Goal: Task Accomplishment & Management: Manage account settings

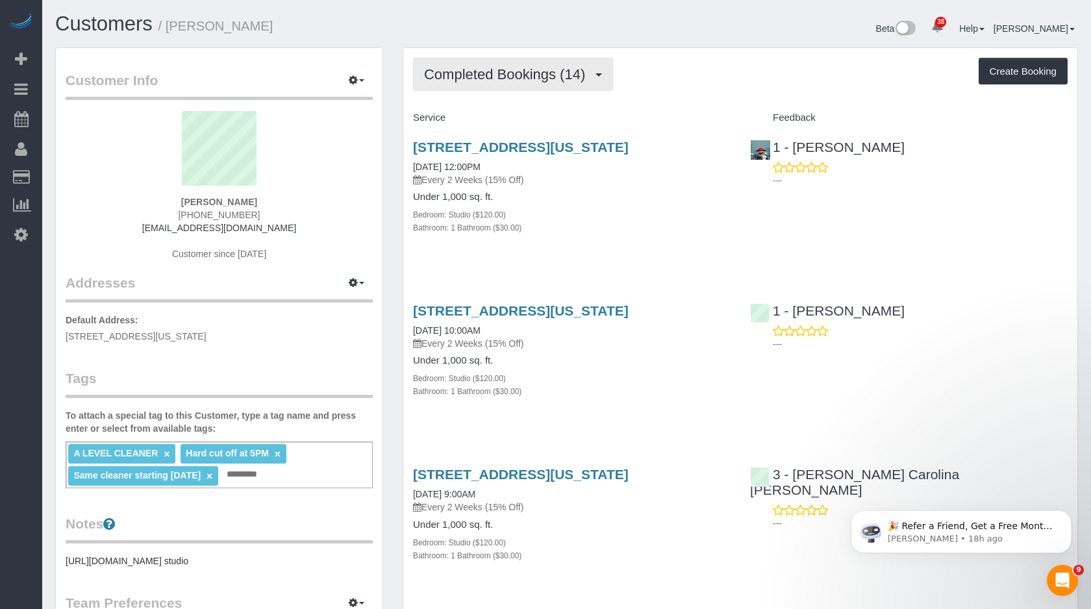
click at [499, 73] on span "Completed Bookings (14)" at bounding box center [508, 74] width 168 height 16
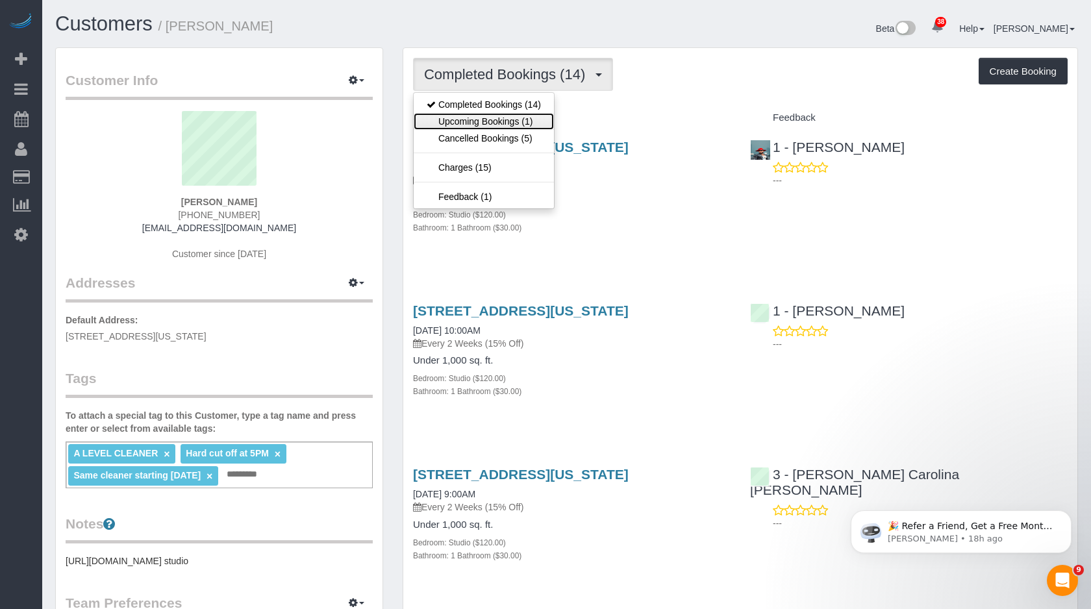
click at [498, 116] on link "Upcoming Bookings (1)" at bounding box center [484, 121] width 140 height 17
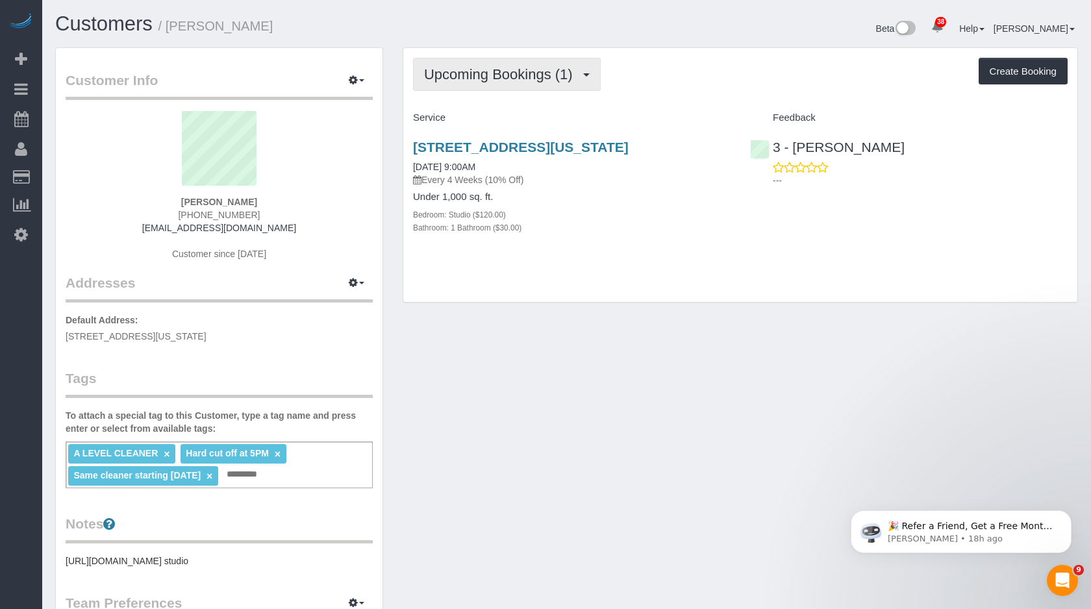
click at [518, 83] on button "Upcoming Bookings (1)" at bounding box center [507, 74] width 188 height 33
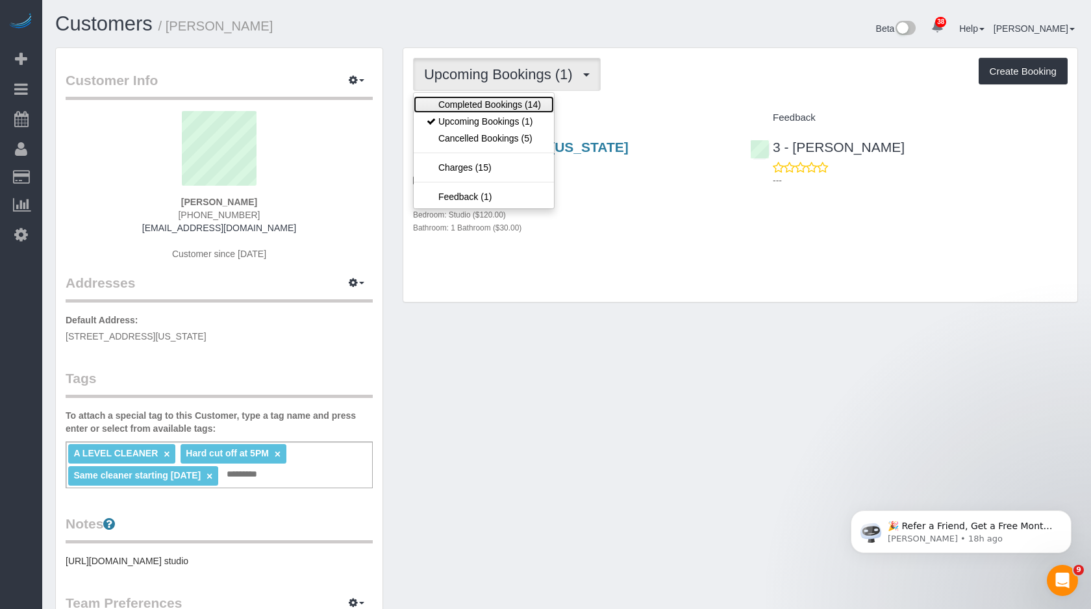
click at [494, 103] on link "Completed Bookings (14)" at bounding box center [484, 104] width 140 height 17
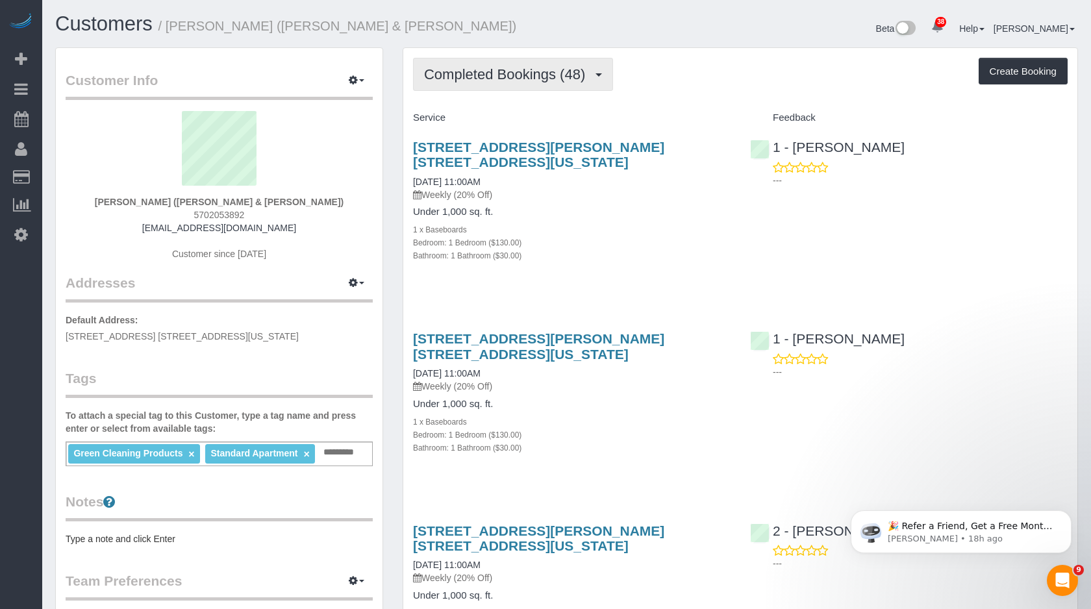
click at [558, 82] on button "Completed Bookings (48)" at bounding box center [513, 74] width 200 height 33
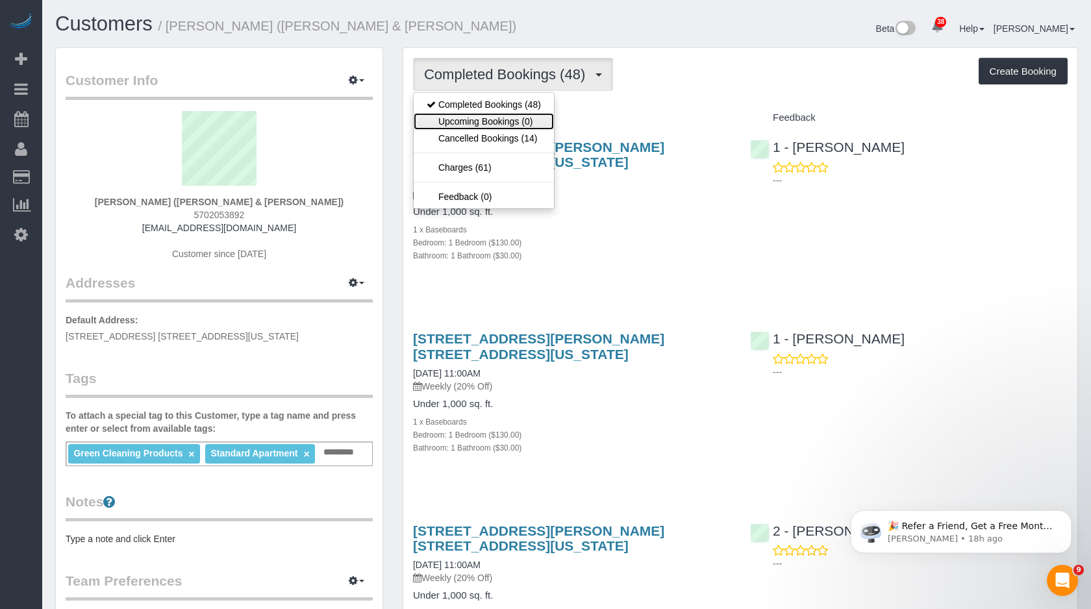
click at [510, 121] on link "Upcoming Bookings (0)" at bounding box center [484, 121] width 140 height 17
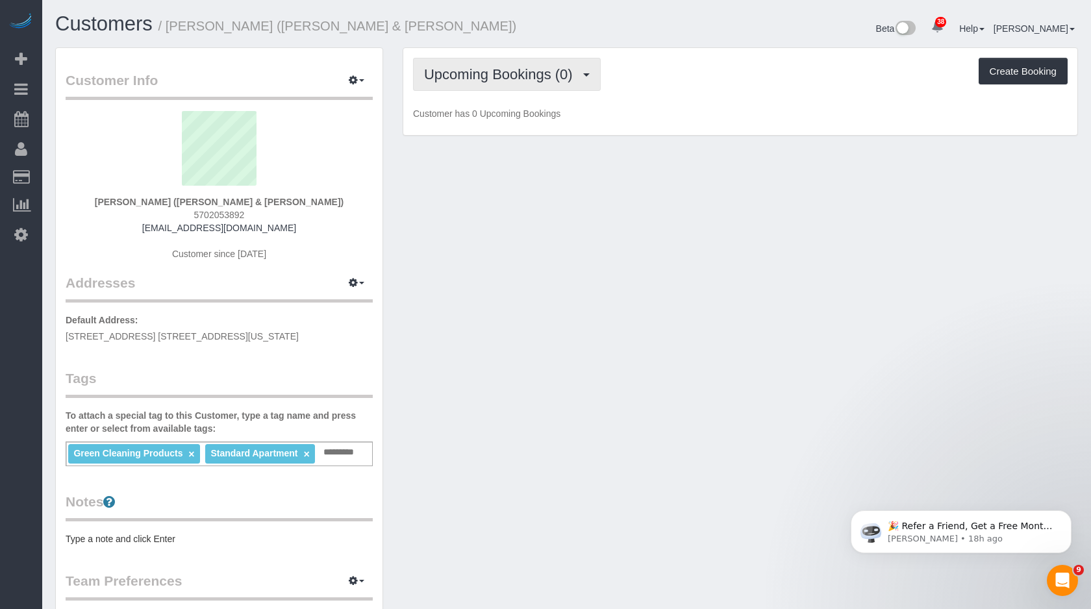
click at [565, 81] on span "Upcoming Bookings (0)" at bounding box center [501, 74] width 155 height 16
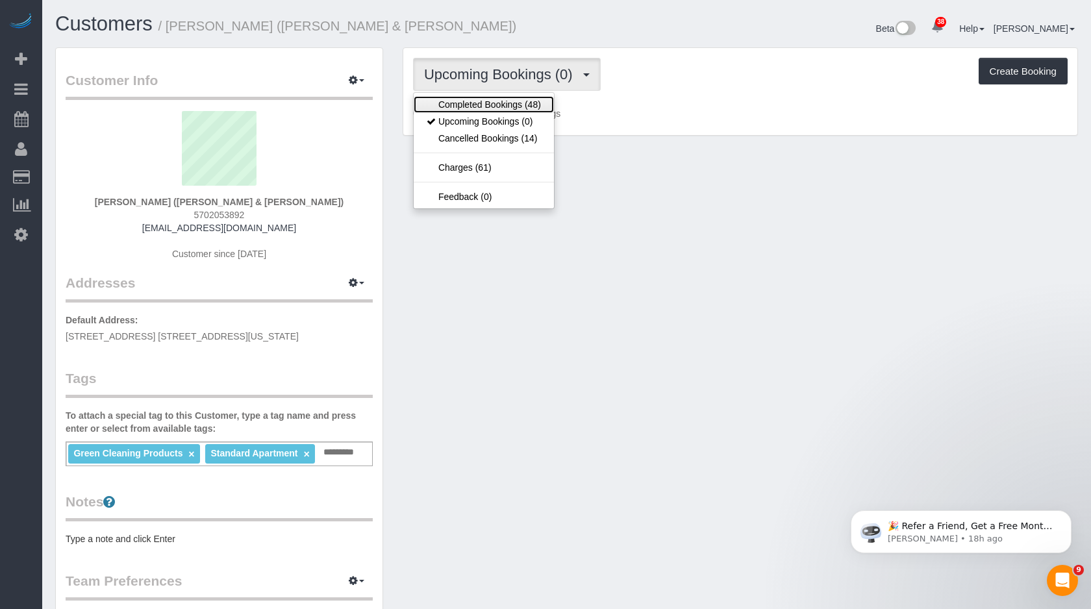
click at [527, 105] on link "Completed Bookings (48)" at bounding box center [484, 104] width 140 height 17
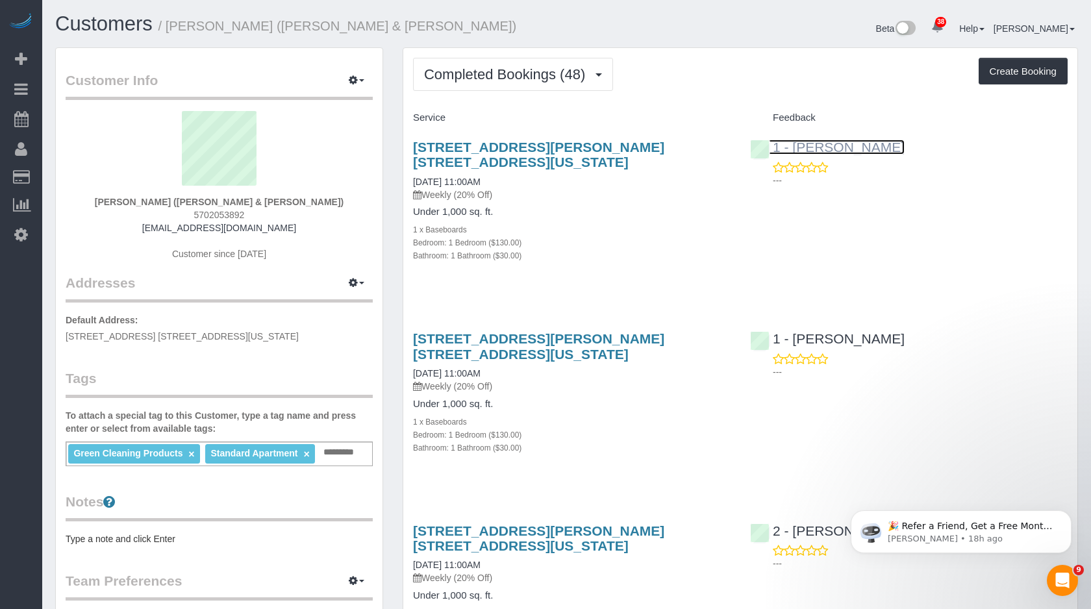
click at [837, 146] on link "1 - [PERSON_NAME]" at bounding box center [827, 147] width 155 height 15
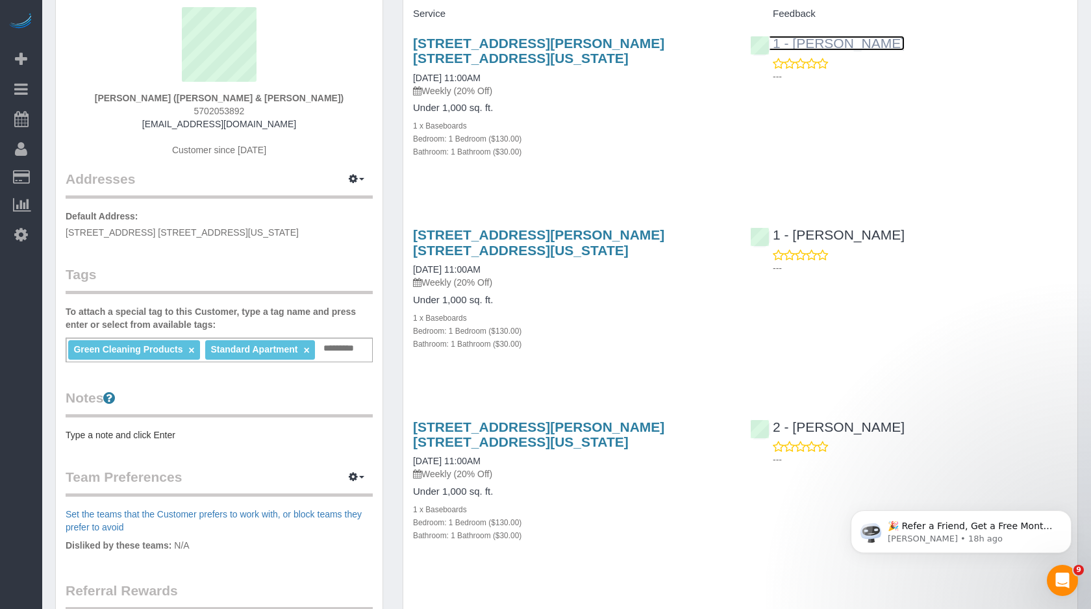
scroll to position [112, 0]
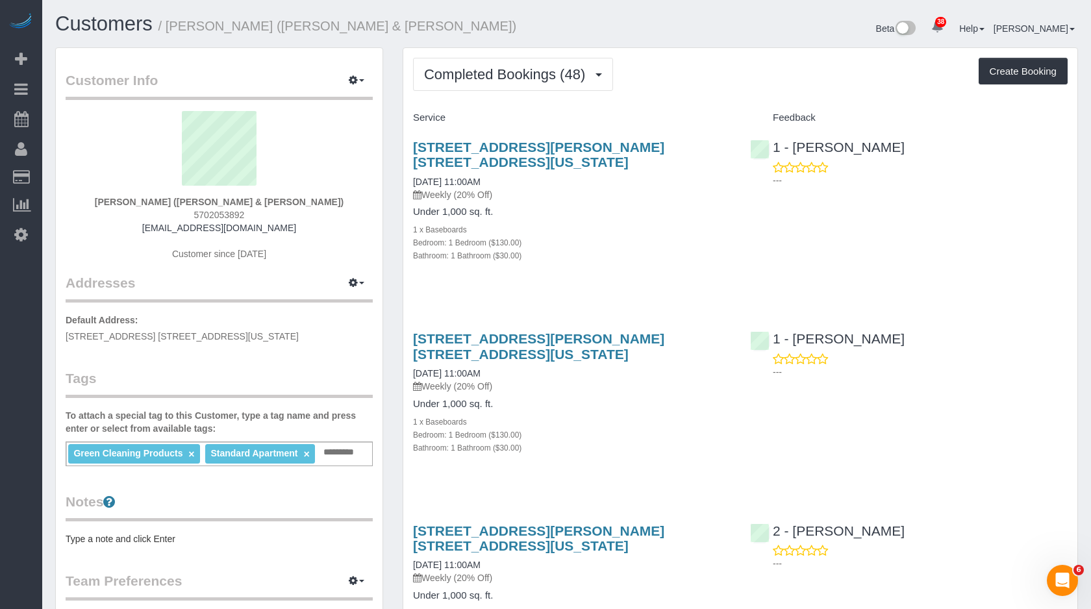
click at [671, 193] on p "Weekly (20% Off)" at bounding box center [572, 194] width 318 height 13
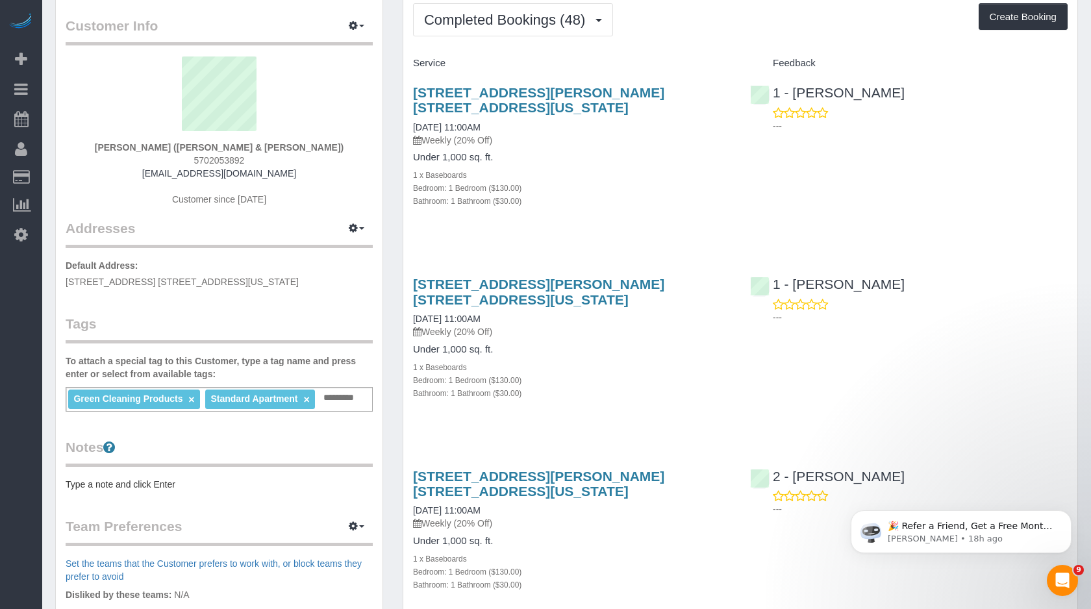
scroll to position [55, 0]
click at [274, 147] on strong "Andrew Norwich (Kirkland & Ellis)" at bounding box center [219, 147] width 249 height 10
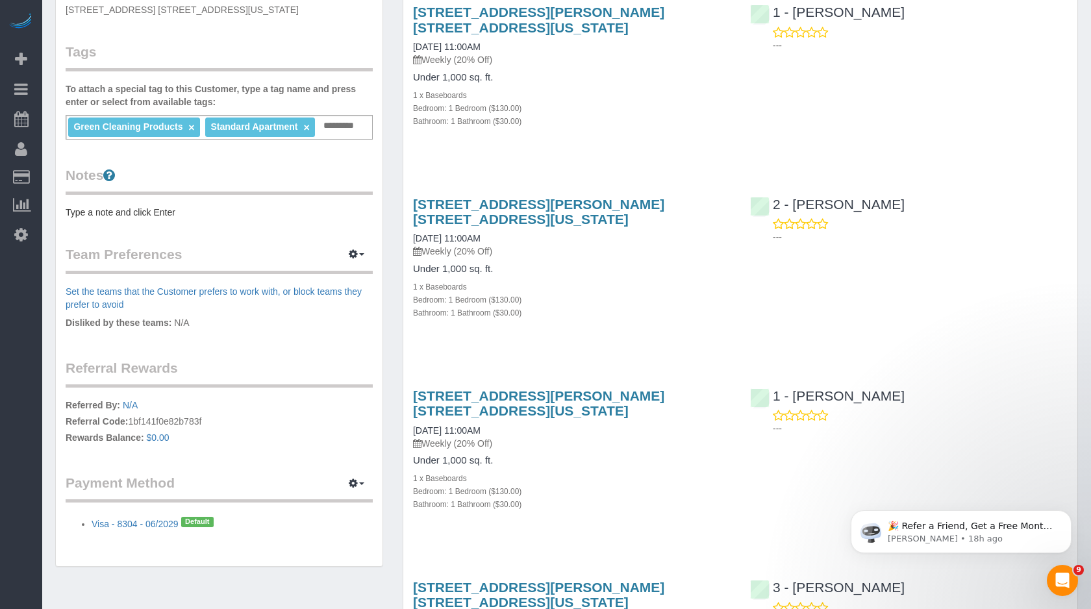
scroll to position [0, 0]
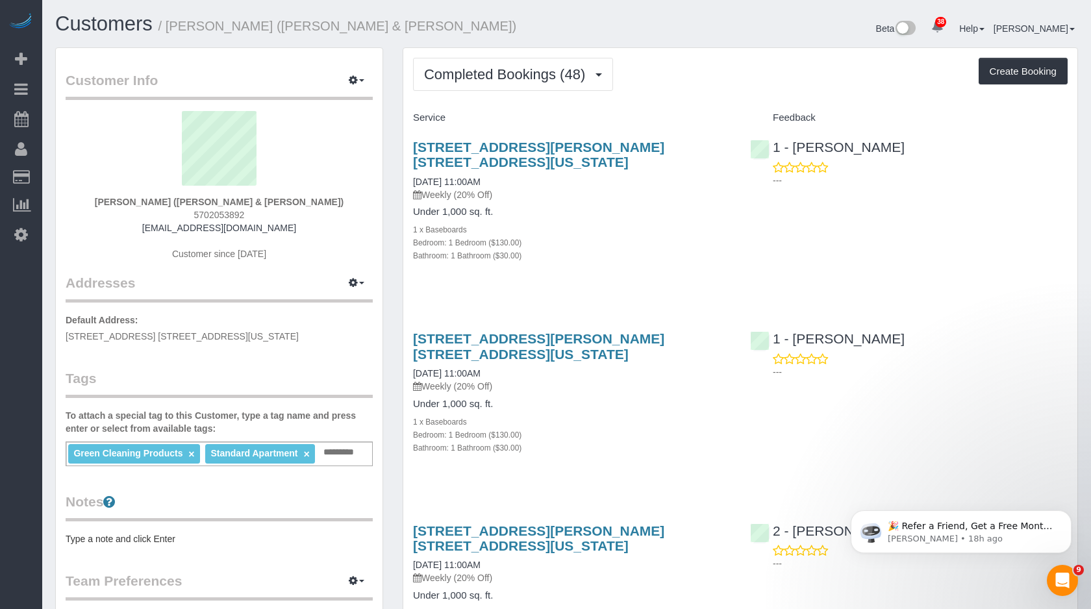
click at [633, 196] on p "Weekly (20% Off)" at bounding box center [572, 194] width 318 height 13
click at [616, 263] on div "200 Chambers Street, Apt. 2p, New York, NY 10007 10/03/2025 11:00AM Weekly (20%…" at bounding box center [571, 208] width 337 height 159
click at [652, 279] on div "200 Chambers Street, Apt. 2p, New York, NY 10007 10/03/2025 11:00AM Weekly (20%…" at bounding box center [571, 208] width 337 height 159
click at [815, 140] on link "1 - [PERSON_NAME]" at bounding box center [827, 147] width 155 height 15
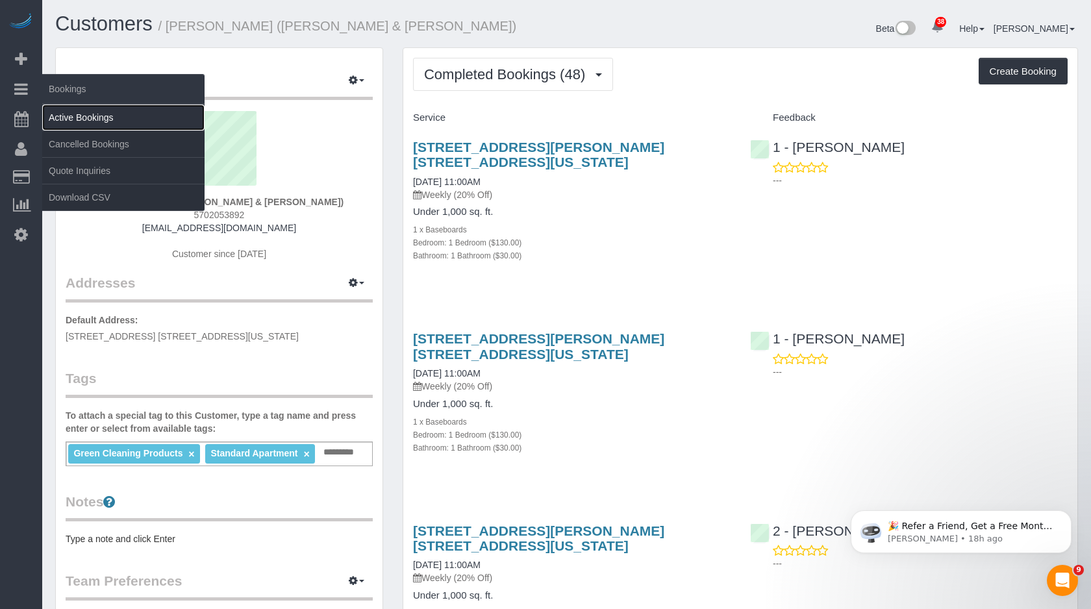
click at [120, 113] on link "Active Bookings" at bounding box center [123, 118] width 162 height 26
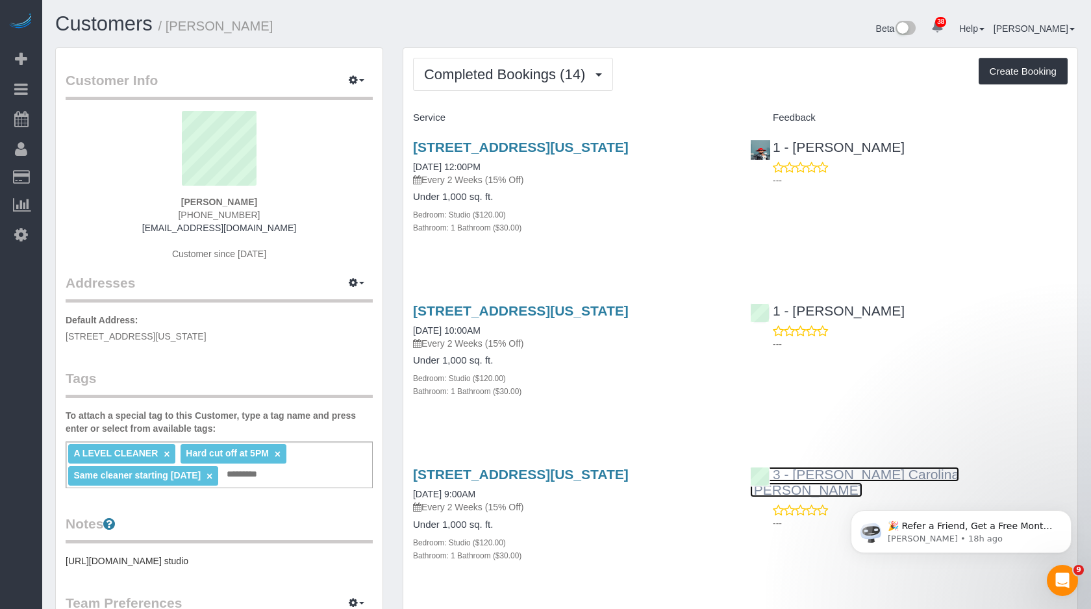
click at [838, 474] on link "3 - [PERSON_NAME] Carolina [PERSON_NAME]" at bounding box center [854, 482] width 209 height 31
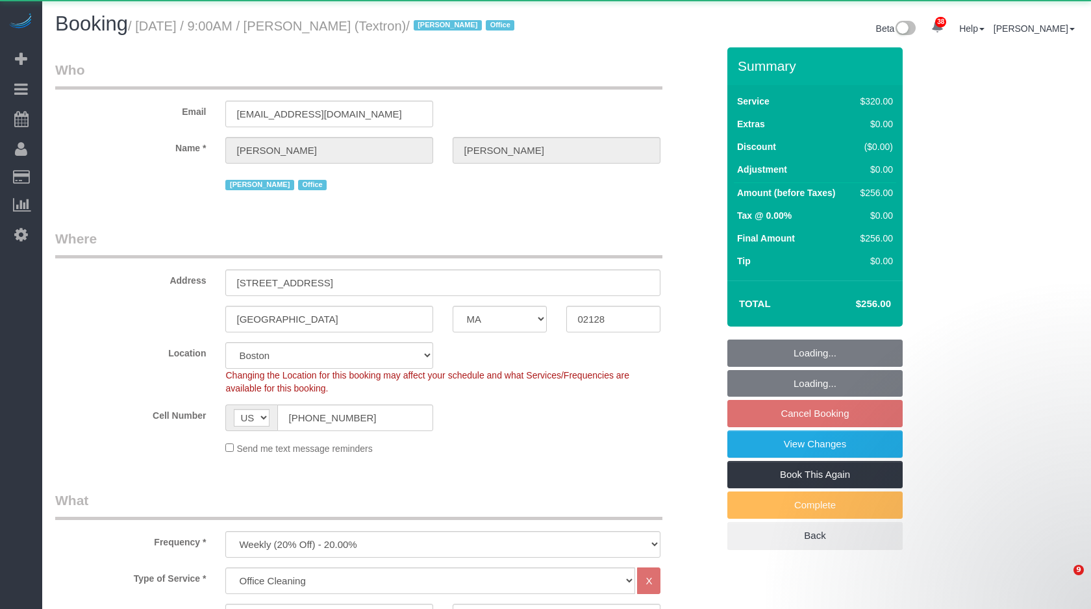
select select "MA"
select select "2"
select select "spot2"
select select "object:3310"
select select "spot62"
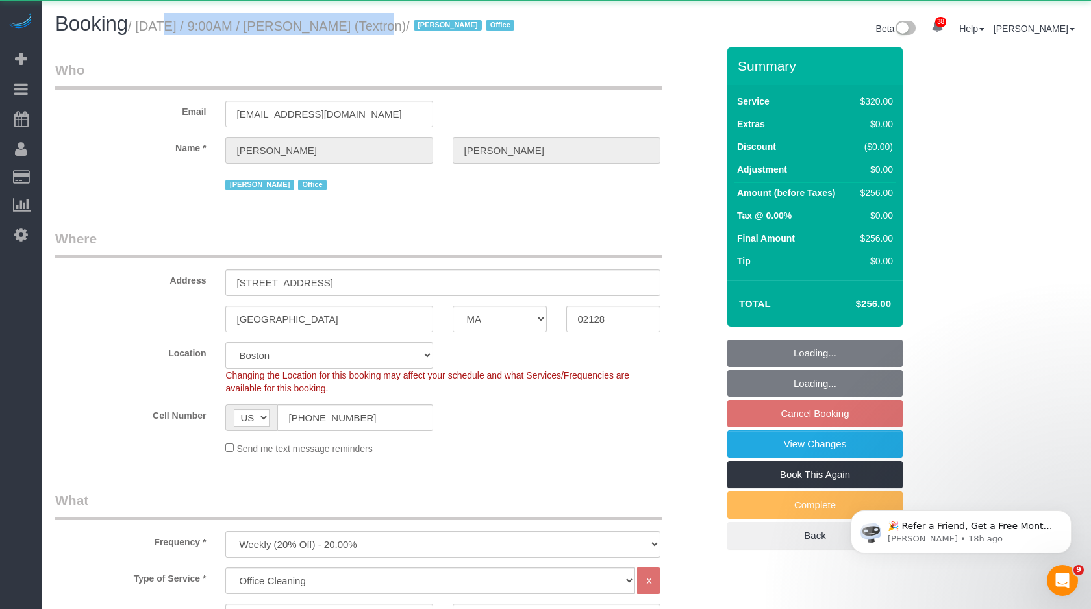
select select "string:stripe-pm_1S3DYj4VGloSiKo7ERwb5GLA"
select select "number:89"
select select "number:90"
select select "number:15"
select select "number:5"
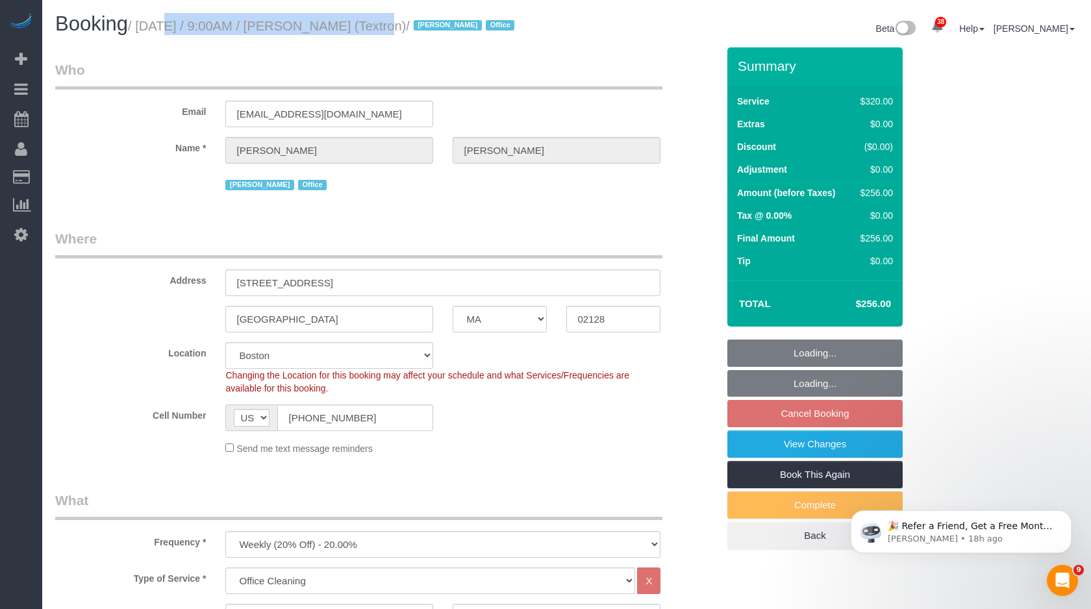
click at [439, 30] on small "/ [DATE] / 9:00AM / [PERSON_NAME] (Textron) / [PERSON_NAME] Office" at bounding box center [323, 26] width 390 height 14
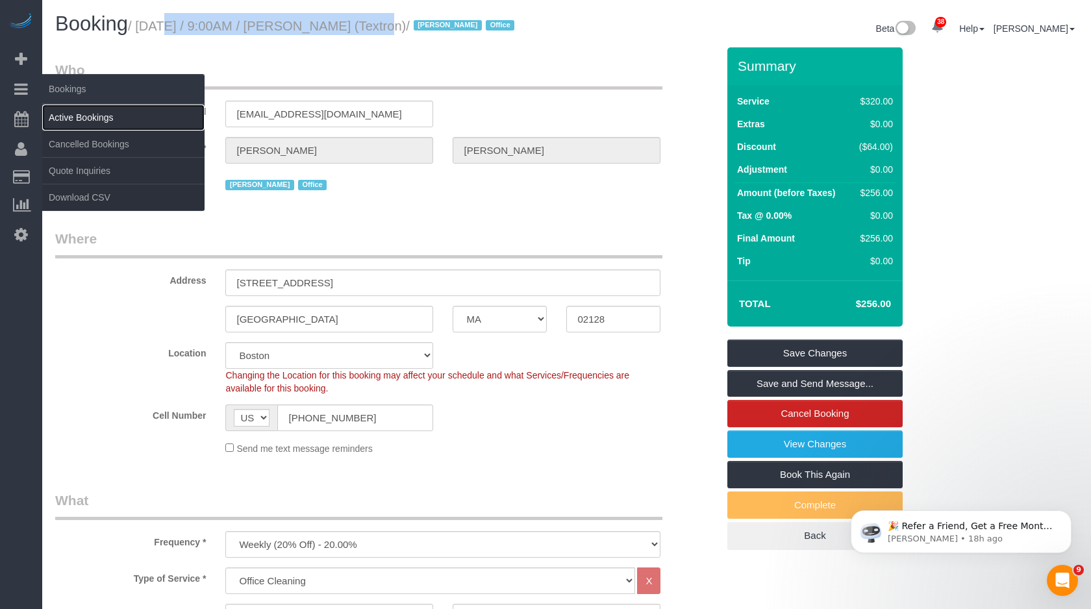
click at [66, 112] on link "Active Bookings" at bounding box center [123, 118] width 162 height 26
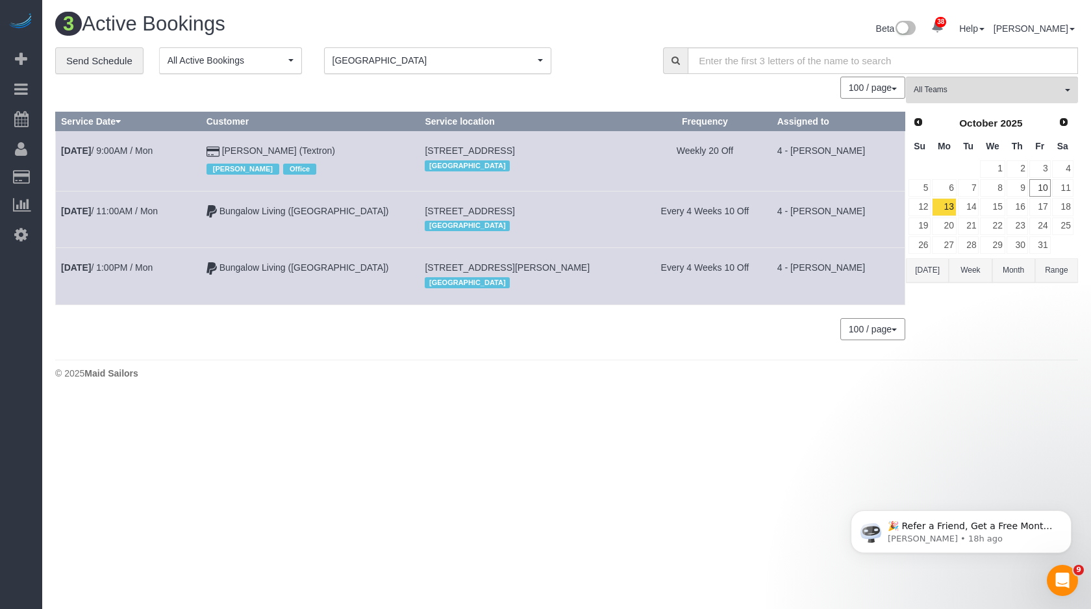
click at [431, 63] on span "[GEOGRAPHIC_DATA]" at bounding box center [434, 60] width 202 height 13
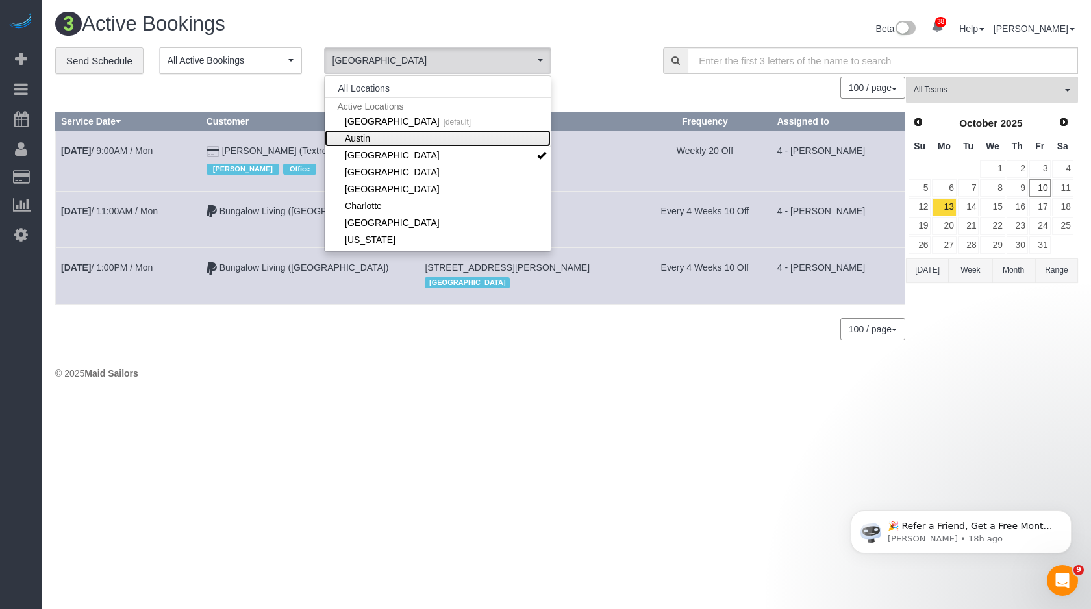
click at [363, 140] on link "Austin" at bounding box center [438, 138] width 226 height 17
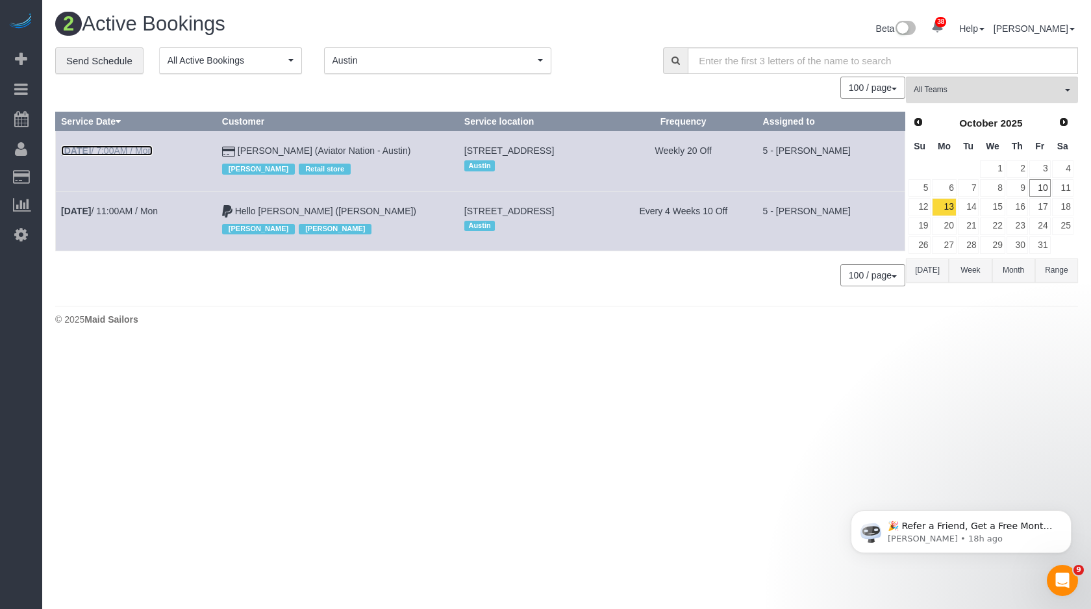
click at [153, 150] on link "[DATE] 7:00AM / Mon" at bounding box center [107, 151] width 92 height 10
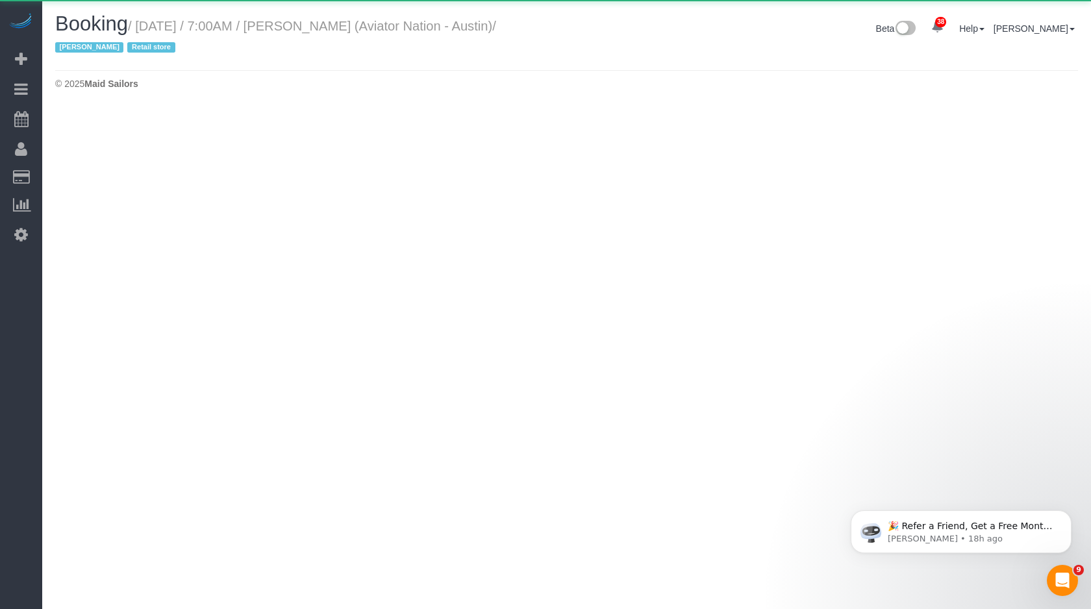
select select "[GEOGRAPHIC_DATA]"
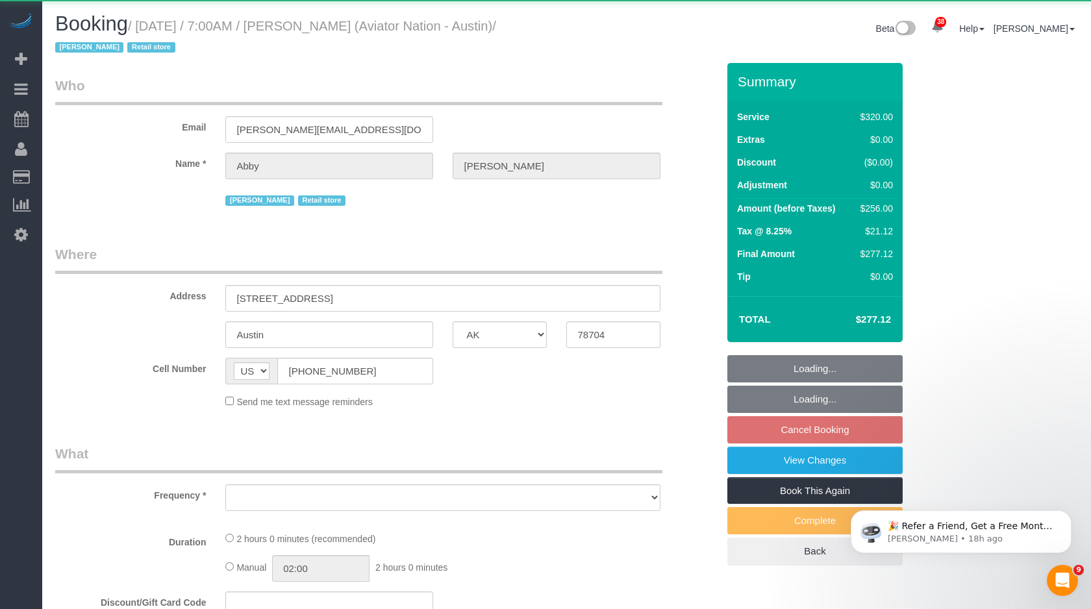
select select "object:4264"
select select "2"
select select "number:89"
select select "number:90"
select select "number:15"
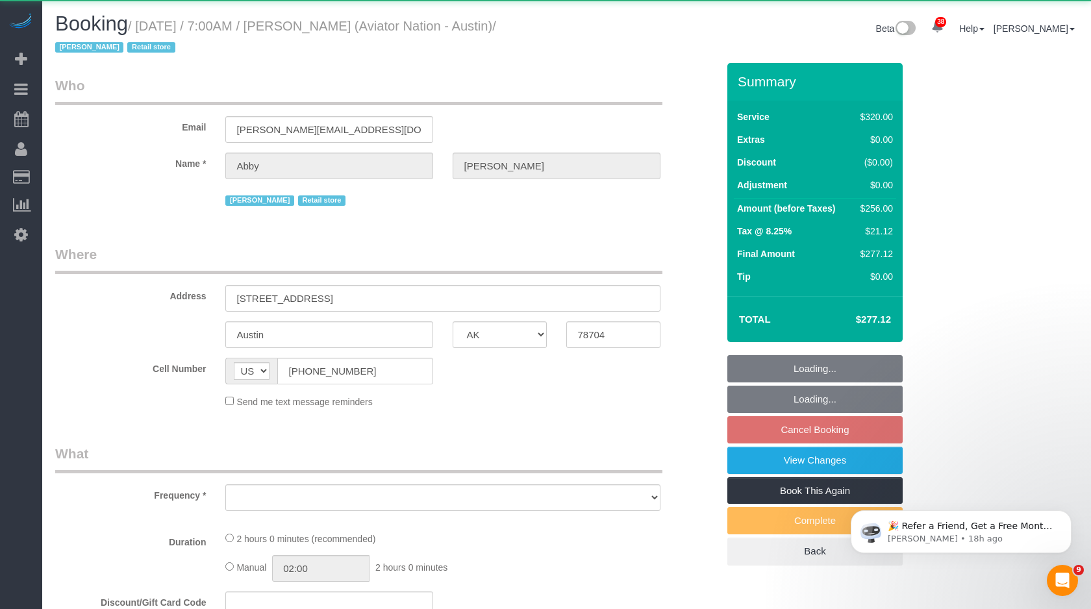
select select "number:7"
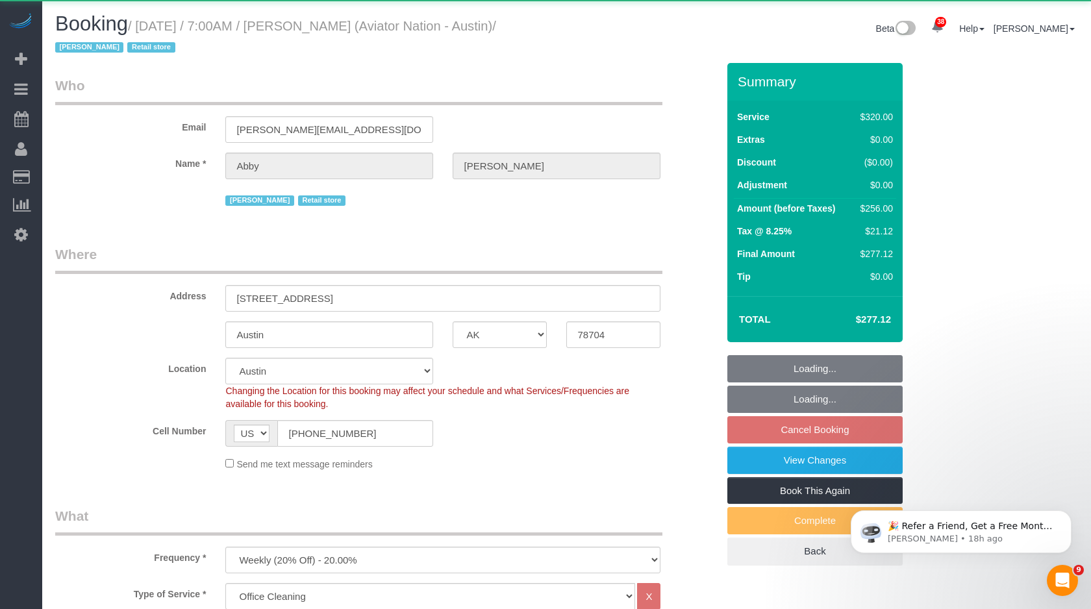
select select "object:4513"
select select "string:stripe-pm_1Oa28J4VGloSiKo7fGEnuPdh"
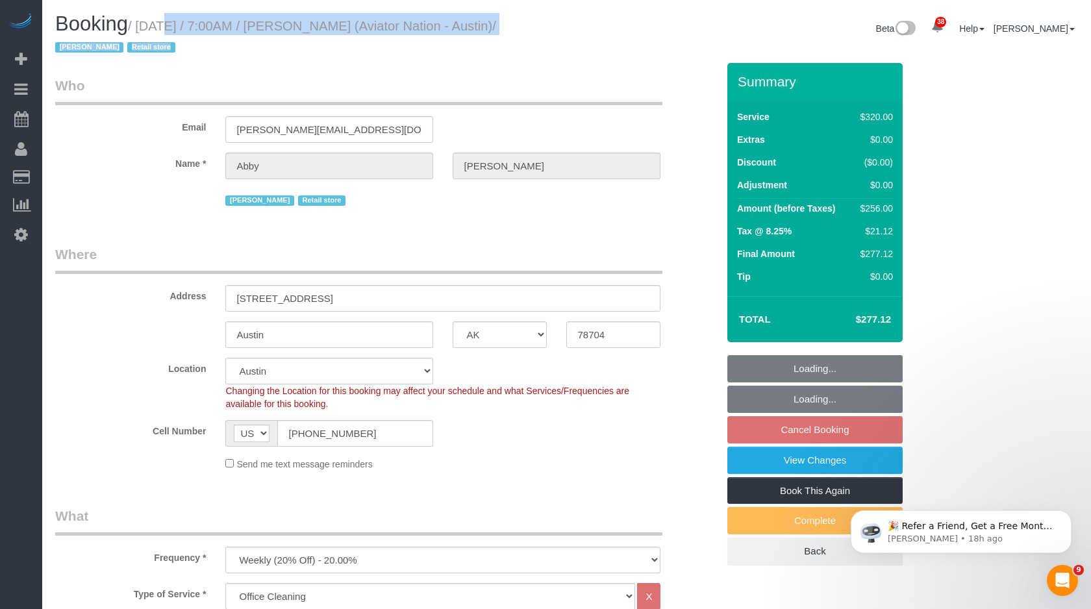
drag, startPoint x: 147, startPoint y: 24, endPoint x: 567, endPoint y: 38, distance: 419.9
click at [567, 38] on div "Booking / [DATE] / 7:00AM / [PERSON_NAME] (Aviator Nation - Austin) / [PERSON_N…" at bounding box center [566, 38] width 1043 height 50
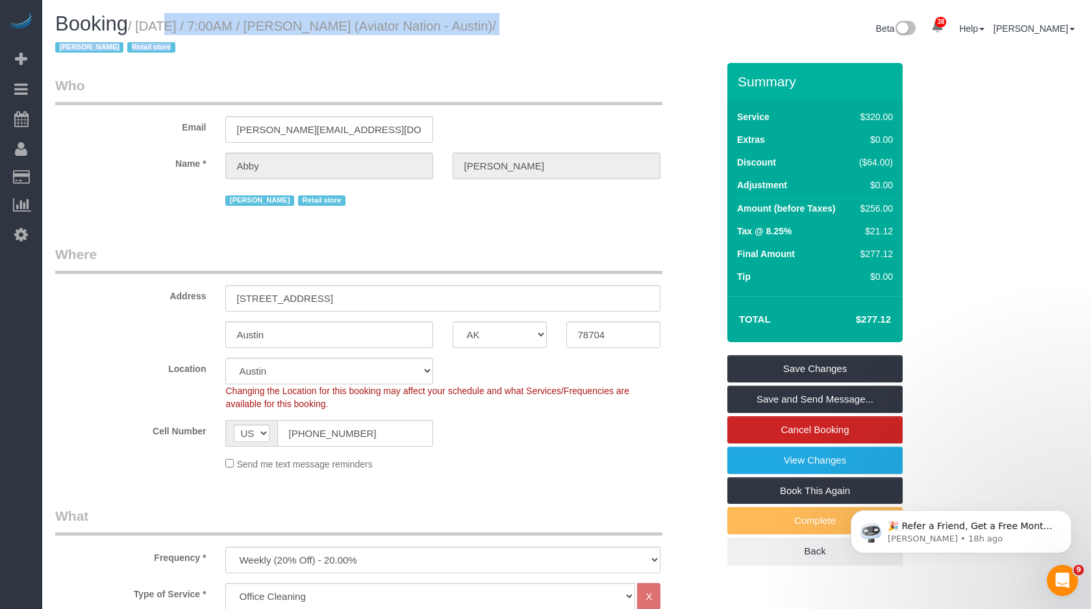
copy div "[DATE] / 7:00AM / [PERSON_NAME] (Aviator Nation - Austin) / [PERSON_NAME] Retai…"
click at [163, 40] on h1 "Booking / [DATE] / 7:00AM / [PERSON_NAME] (Aviator Nation - Austin) / [PERSON_N…" at bounding box center [306, 35] width 502 height 44
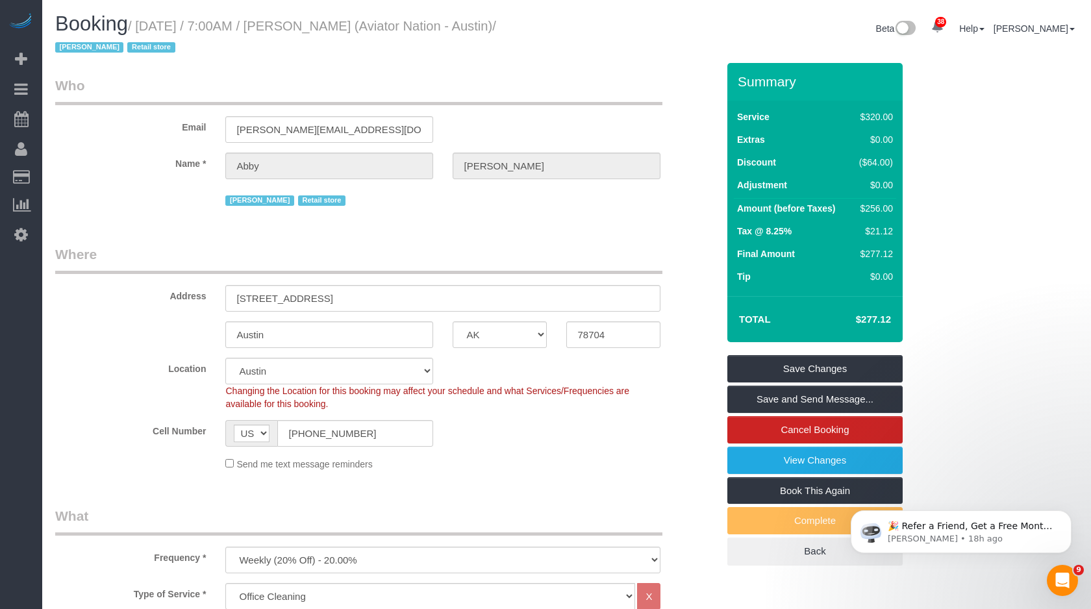
drag, startPoint x: 147, startPoint y: 27, endPoint x: 555, endPoint y: 27, distance: 408.0
click at [555, 27] on h1 "Booking / [DATE] / 7:00AM / [PERSON_NAME] (Aviator Nation - Austin) / [PERSON_N…" at bounding box center [306, 35] width 502 height 44
copy small "[DATE] / 7:00AM / [PERSON_NAME] (Aviator Nation - Austin)"
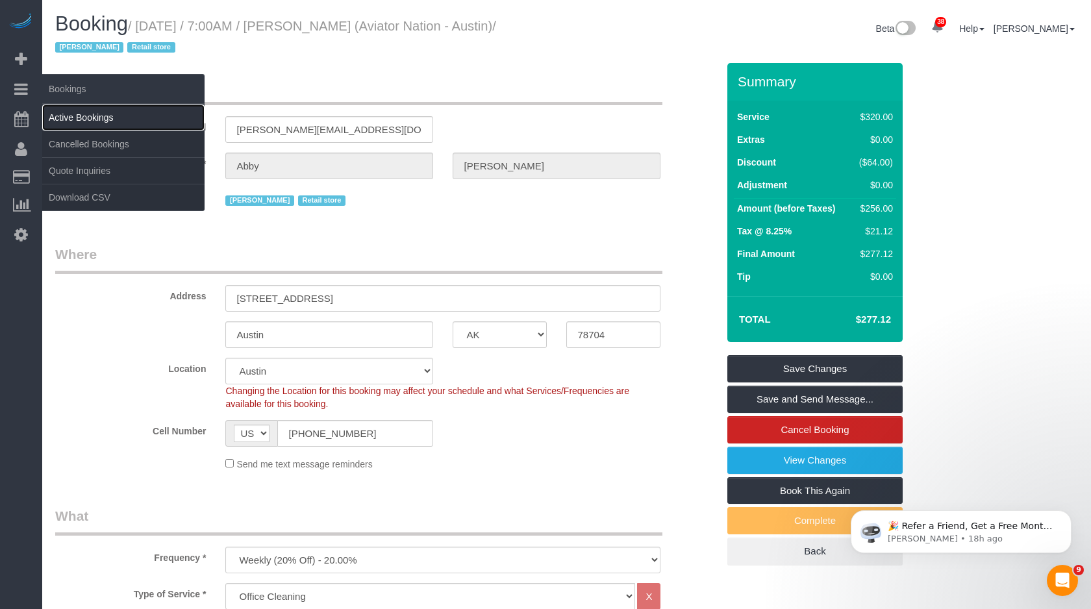
click at [103, 116] on link "Active Bookings" at bounding box center [123, 118] width 162 height 26
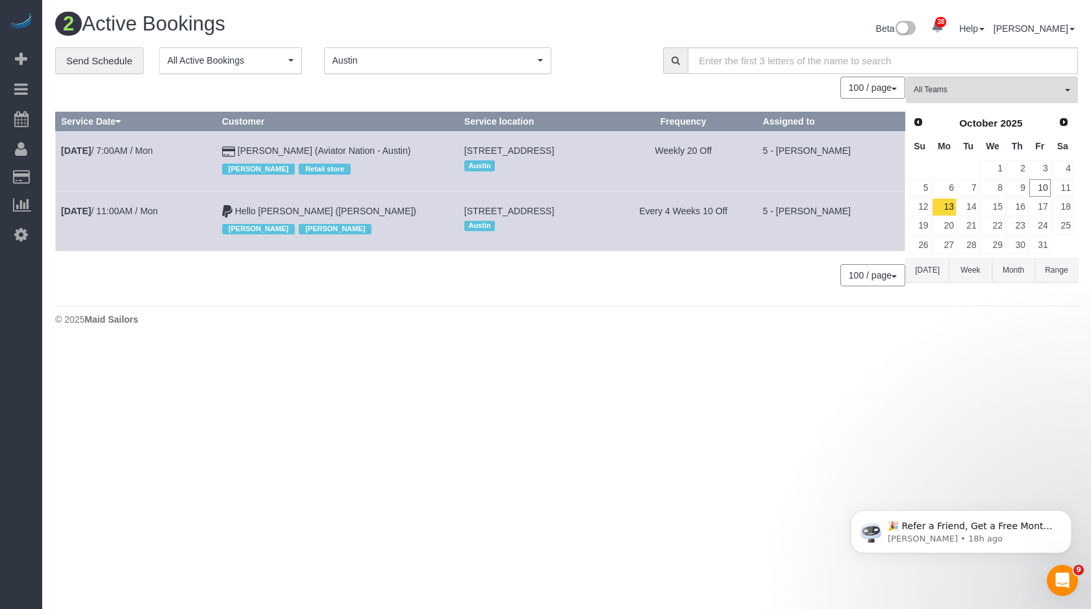
click at [484, 65] on span "Austin" at bounding box center [434, 60] width 202 height 13
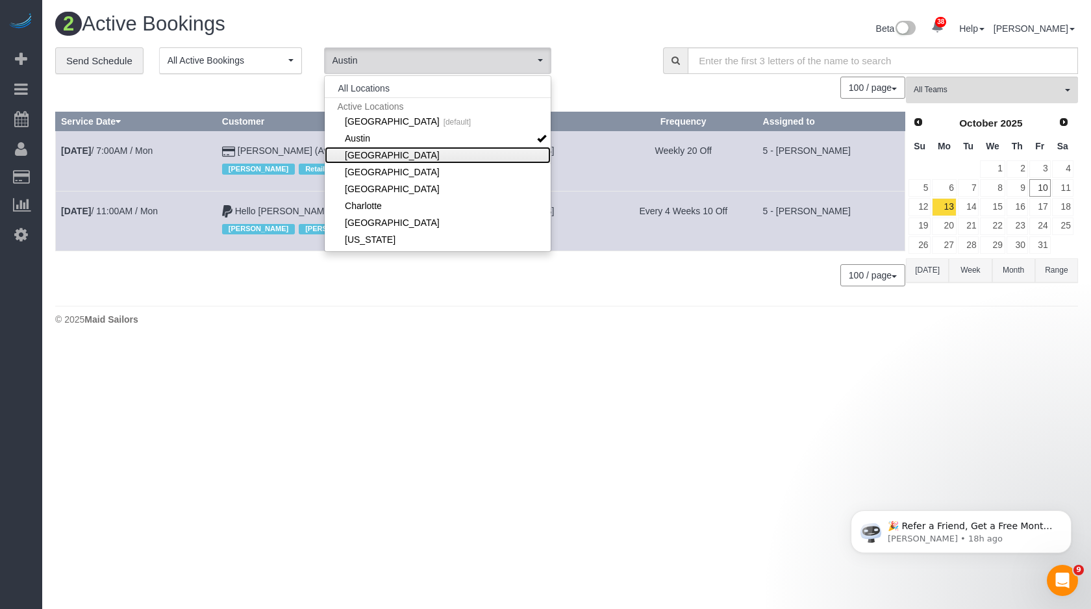
click at [395, 153] on link "[GEOGRAPHIC_DATA]" at bounding box center [438, 155] width 226 height 17
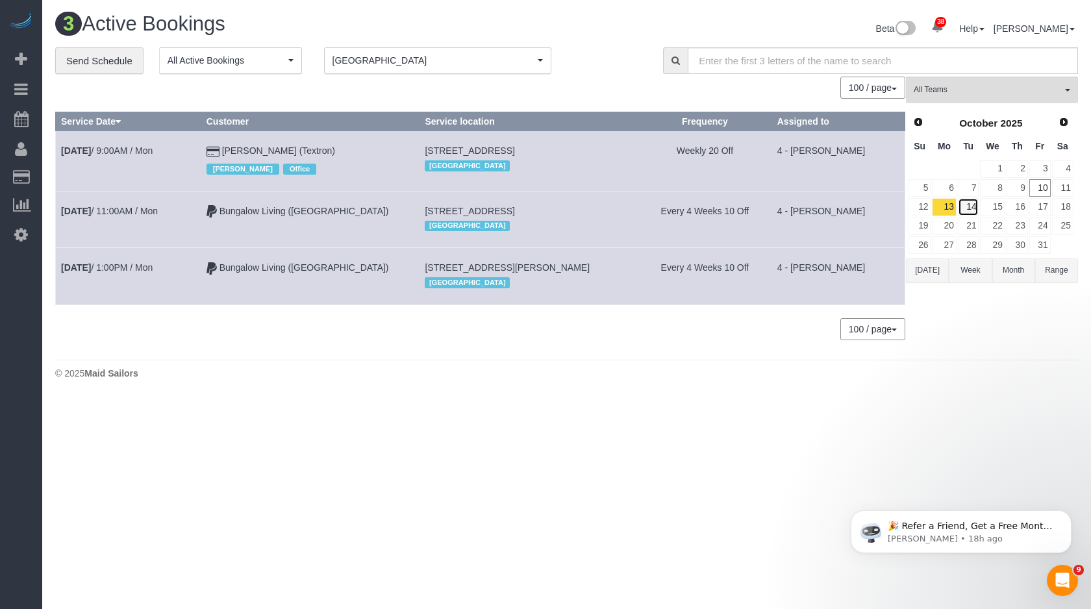
click at [970, 202] on link "14" at bounding box center [968, 207] width 21 height 18
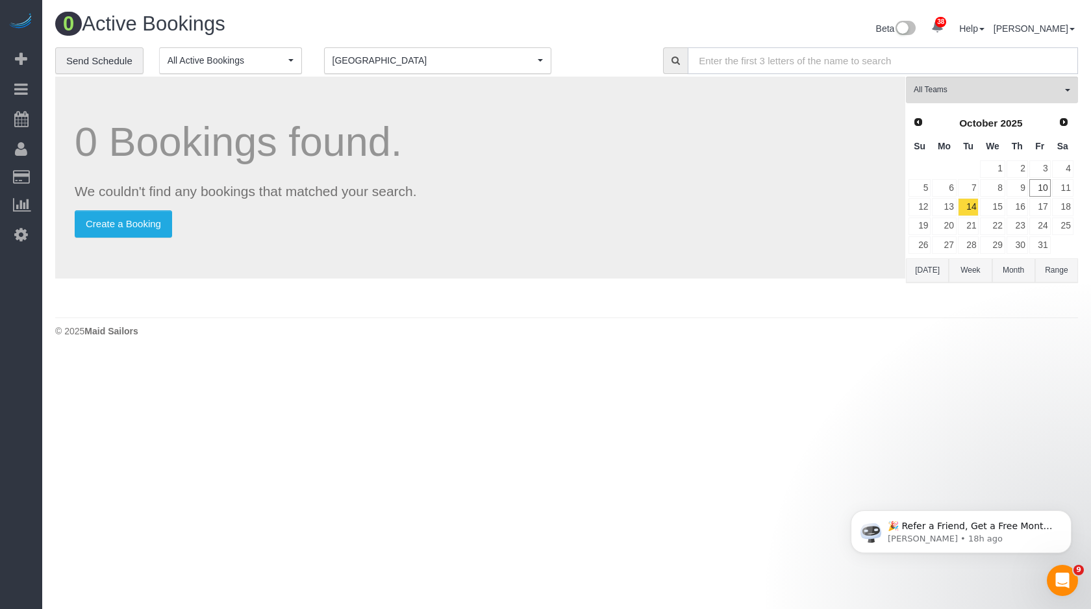
click at [891, 61] on input "text" at bounding box center [883, 60] width 390 height 27
click at [476, 63] on span "[GEOGRAPHIC_DATA]" at bounding box center [434, 60] width 202 height 13
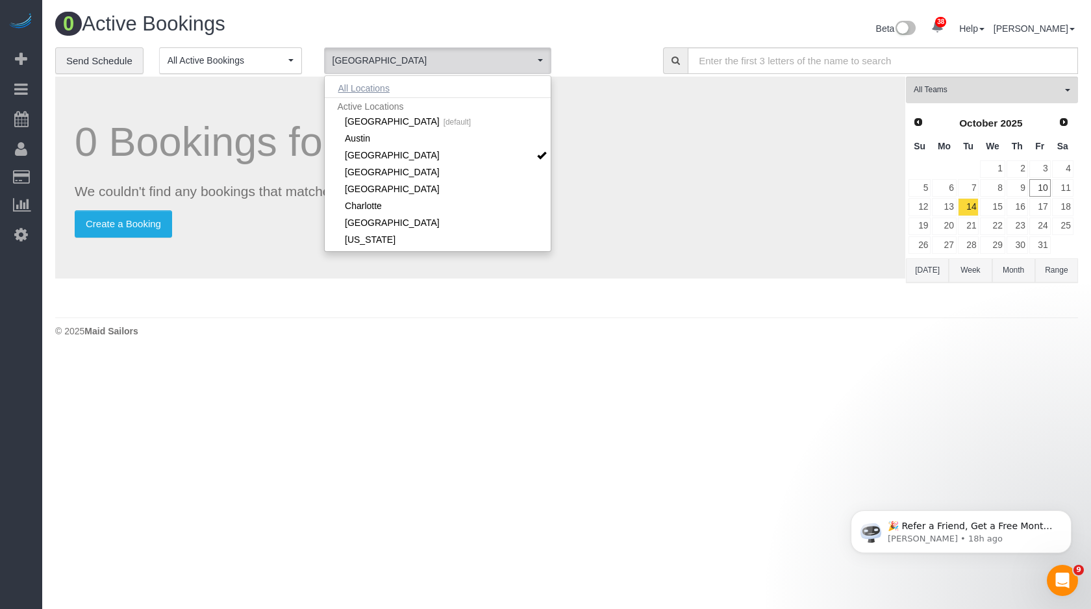
click at [389, 83] on button "All Locations" at bounding box center [364, 88] width 79 height 18
click at [782, 71] on input "text" at bounding box center [883, 60] width 390 height 27
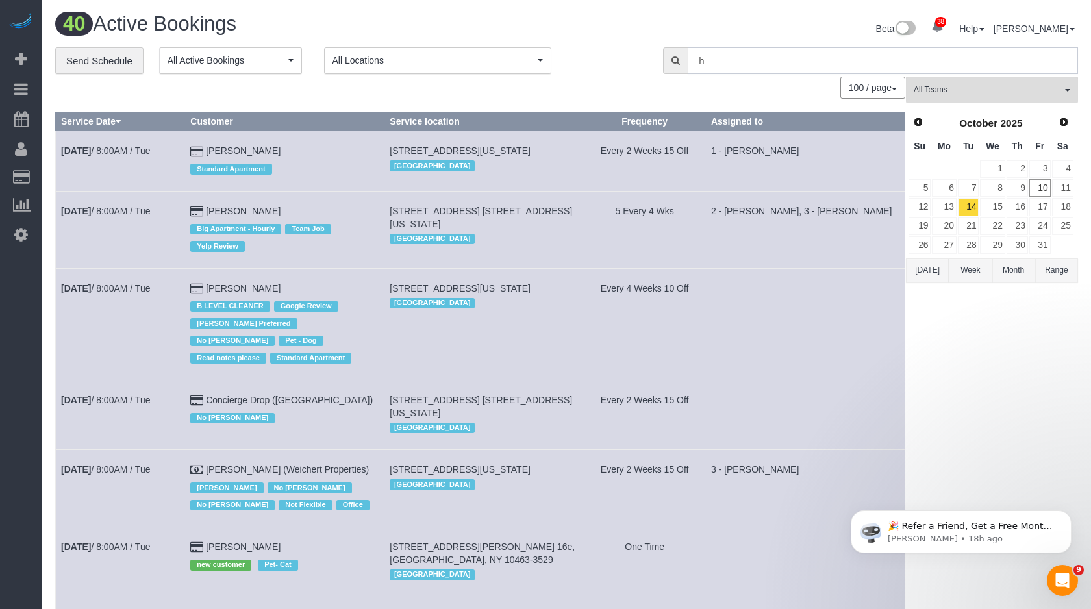
type input "h"
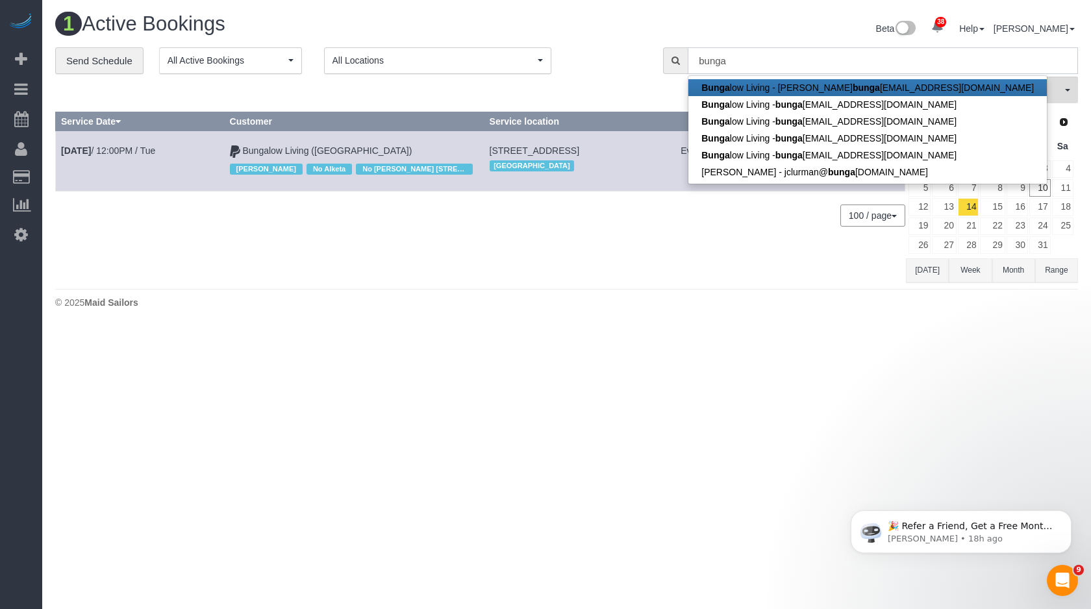
type input "bunga"
click at [666, 1] on div at bounding box center [545, 0] width 1091 height 1
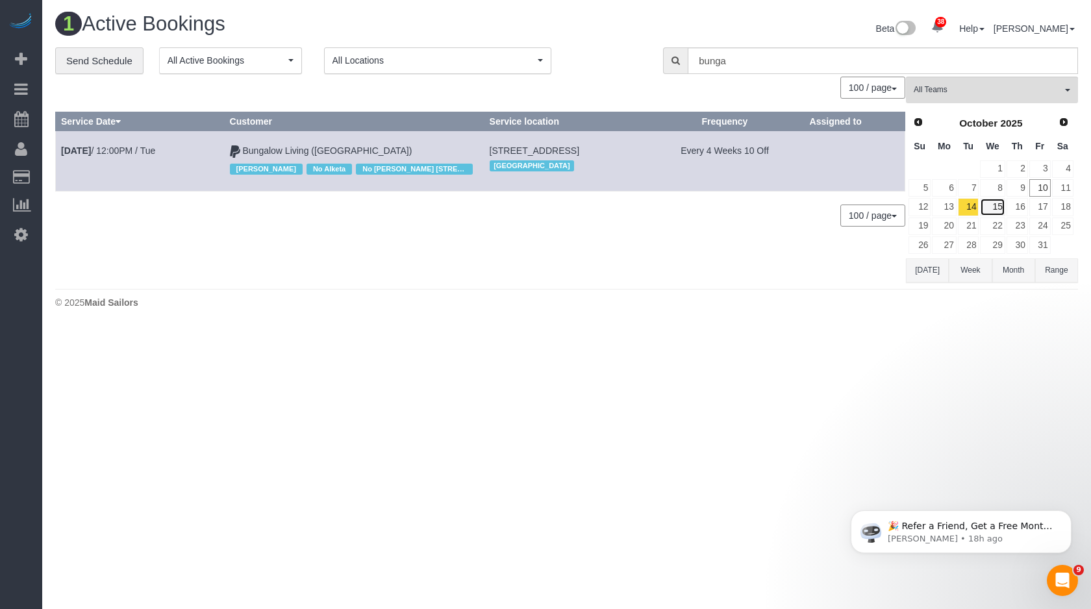
click at [997, 206] on link "15" at bounding box center [992, 207] width 25 height 18
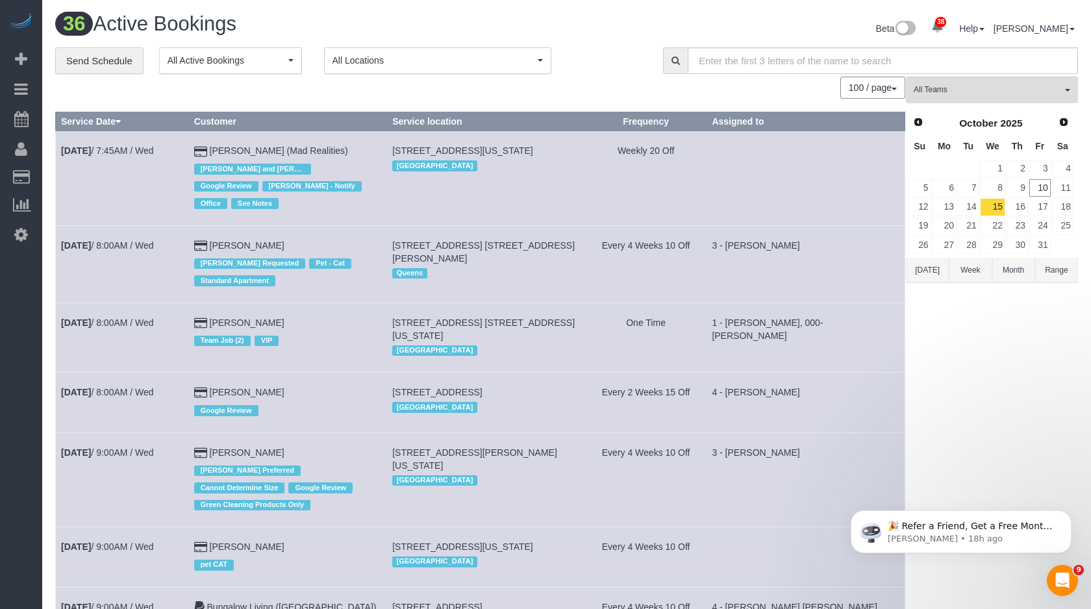
click at [541, 53] on button "All Locations" at bounding box center [437, 60] width 227 height 27
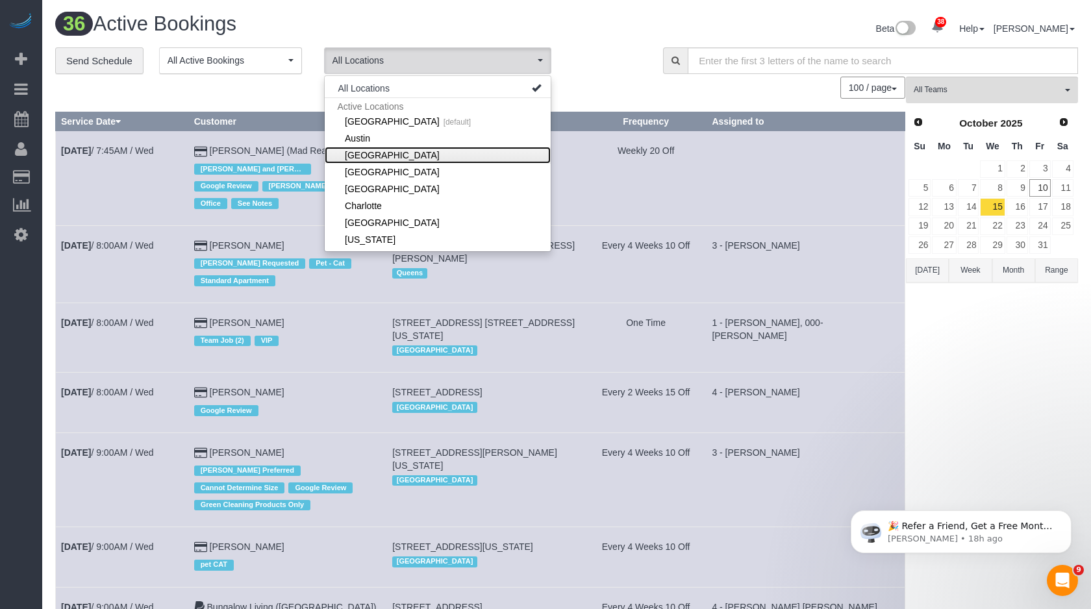
click at [402, 157] on link "[GEOGRAPHIC_DATA]" at bounding box center [438, 155] width 226 height 17
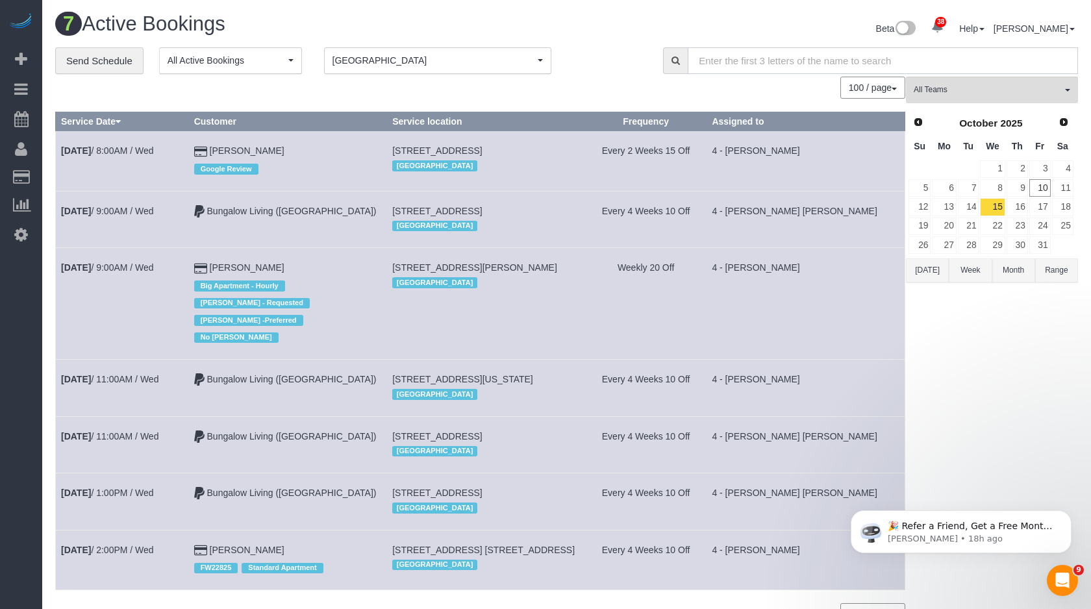
click at [750, 64] on input "text" at bounding box center [883, 60] width 390 height 27
click at [453, 50] on button "Boston [GEOGRAPHIC_DATA]" at bounding box center [437, 60] width 227 height 27
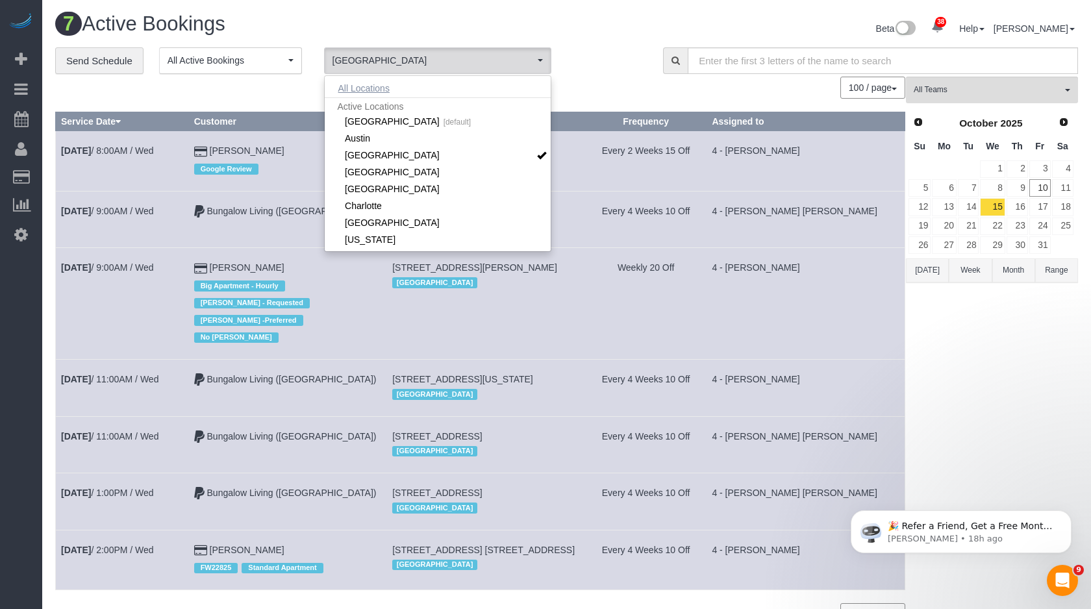
click at [387, 82] on button "All Locations" at bounding box center [364, 88] width 79 height 18
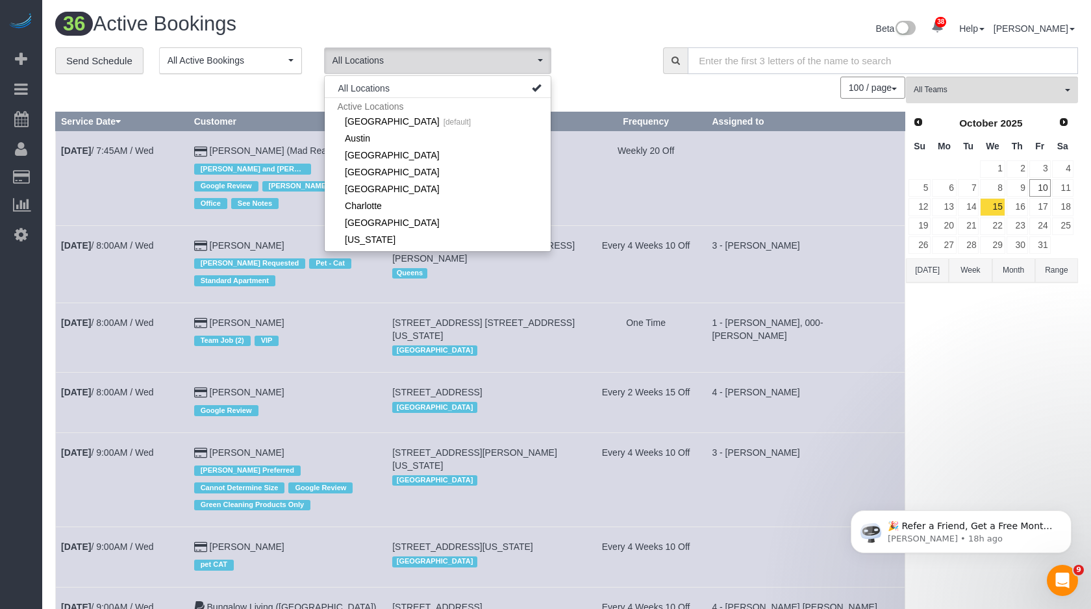
click at [740, 58] on input "text" at bounding box center [883, 60] width 390 height 27
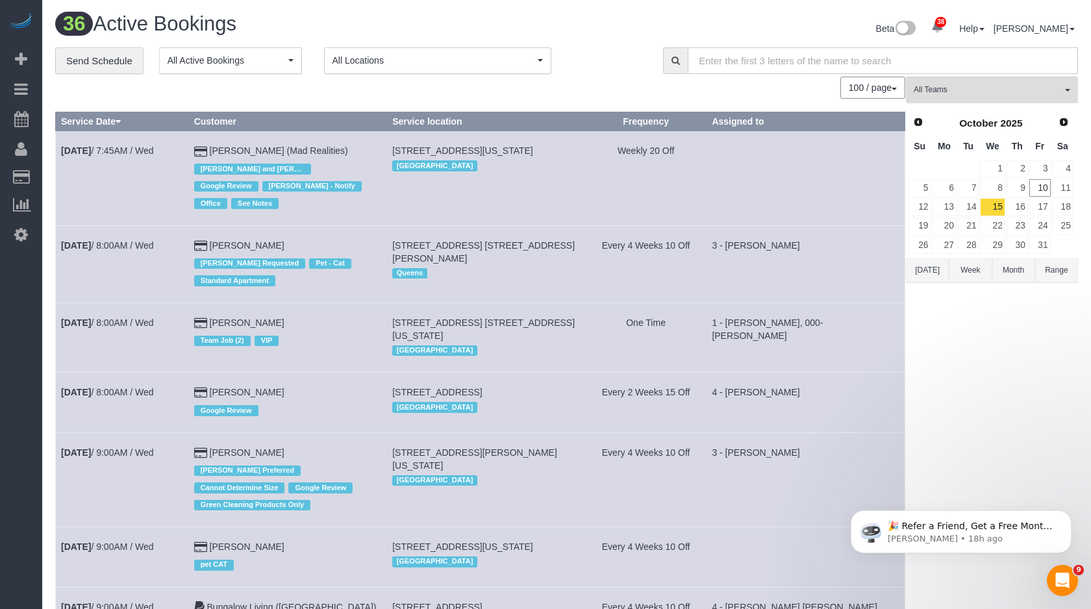
click at [740, 58] on input "text" at bounding box center [883, 60] width 390 height 27
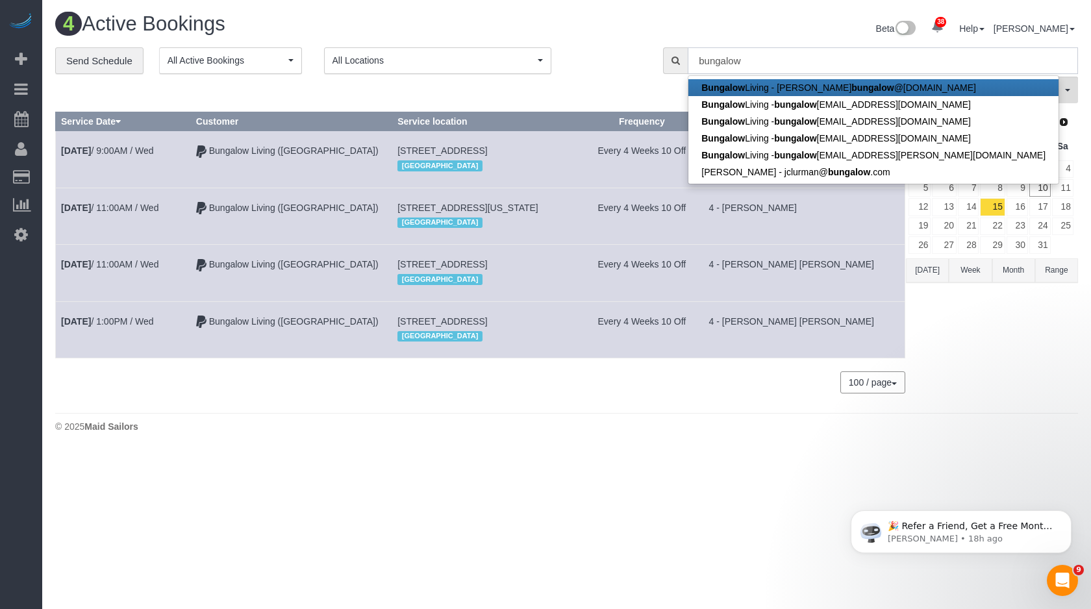
type input "bungalow"
click at [545, 97] on div "100 / page 10 / page 20 / page 30 / page 40 / page 50 / page 100 / page" at bounding box center [480, 88] width 850 height 22
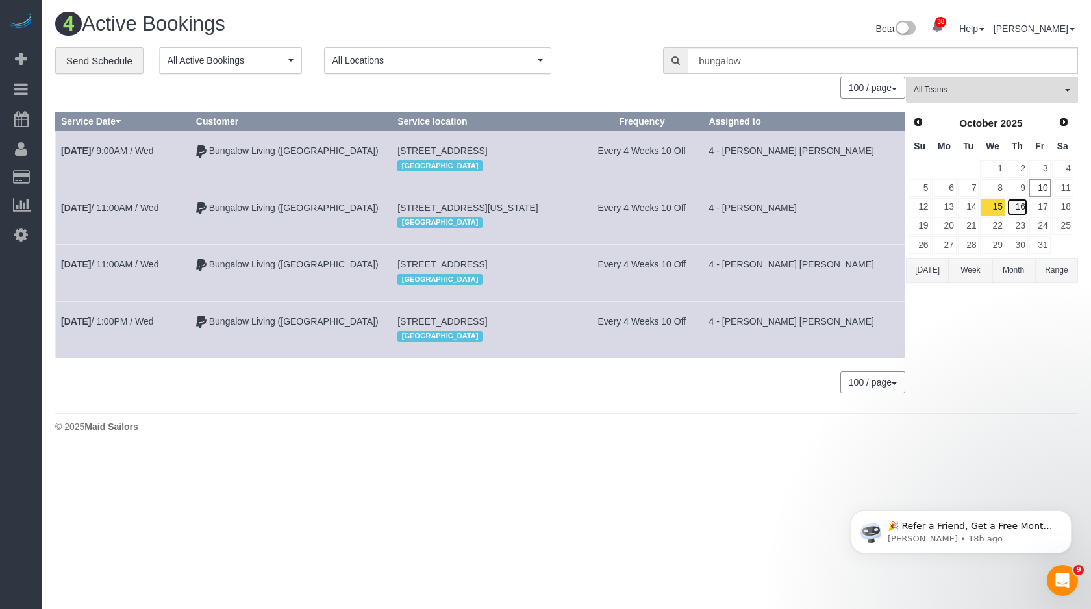
click at [1018, 207] on link "16" at bounding box center [1017, 207] width 21 height 18
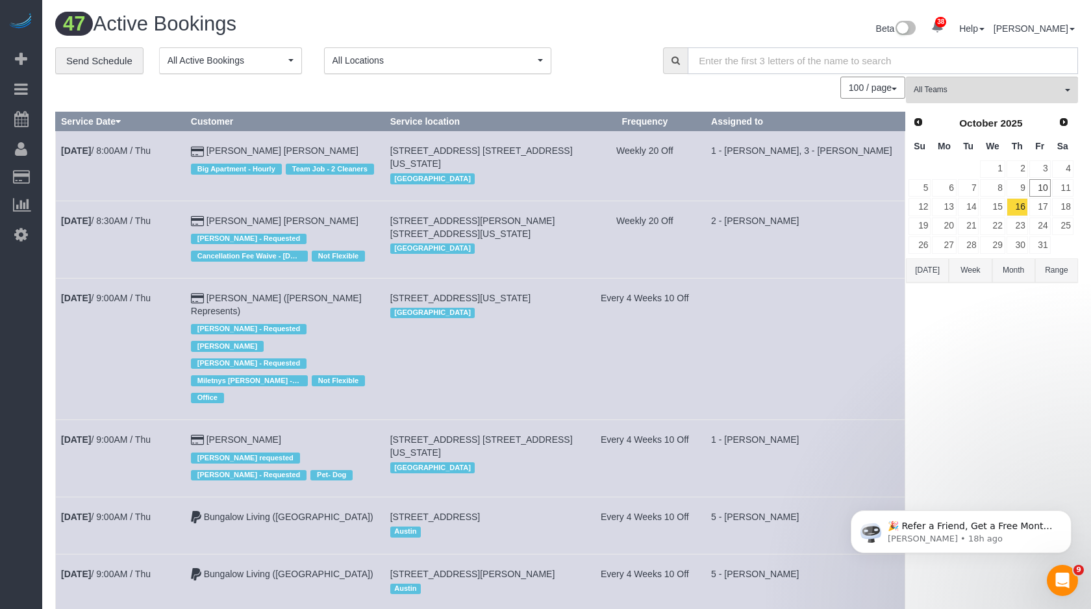
click at [720, 56] on input "text" at bounding box center [883, 60] width 390 height 27
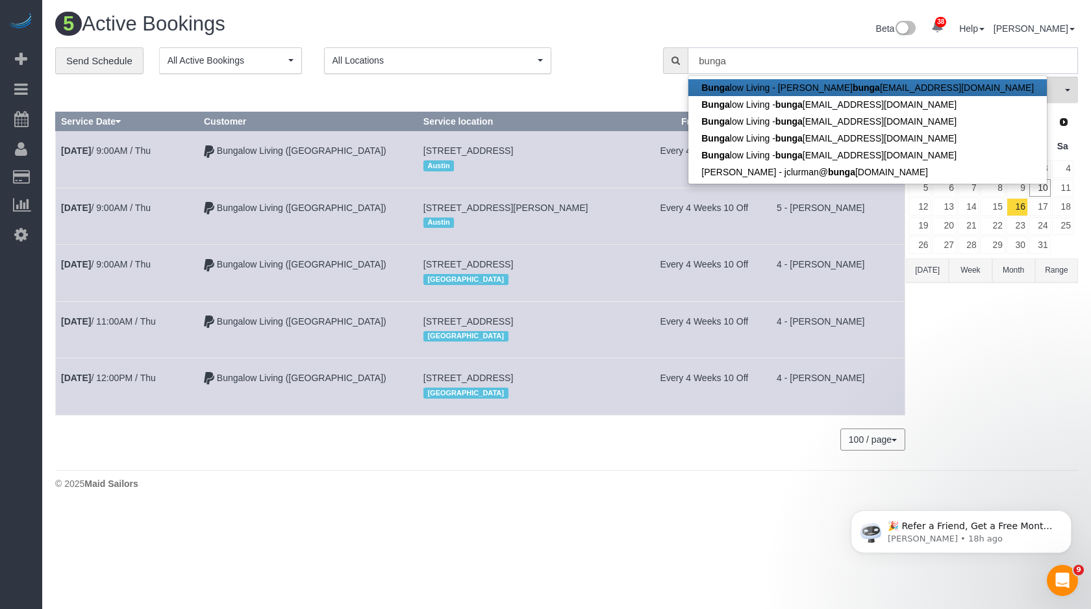
type input "bunga"
click at [586, 45] on div "Beta 38 Your Notifications You have 0 alerts × You have 4 to charge for [DATE] …" at bounding box center [828, 30] width 522 height 34
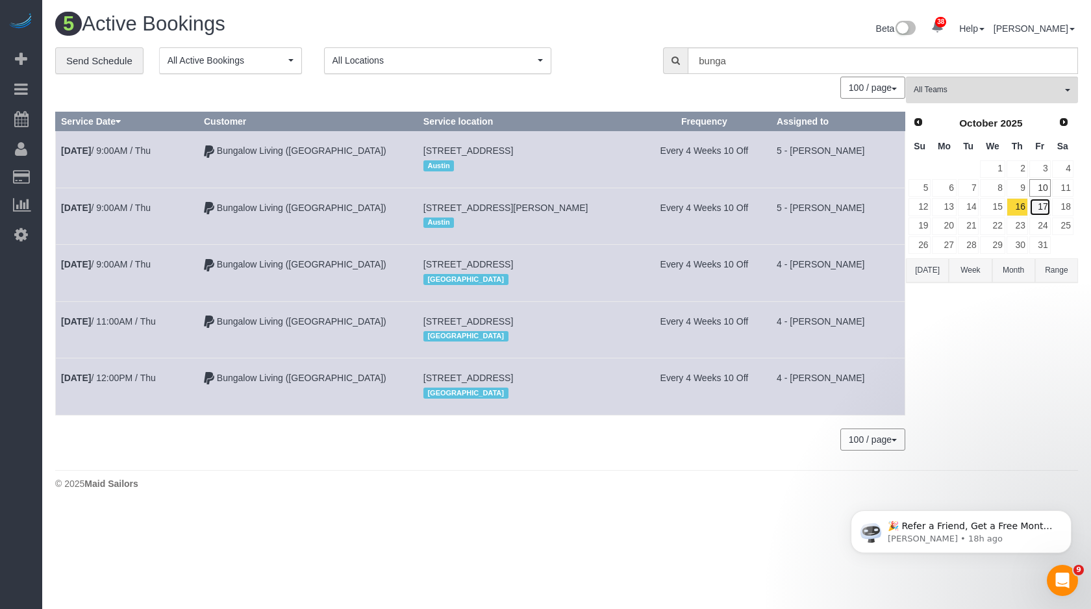
click at [1040, 209] on link "17" at bounding box center [1040, 207] width 21 height 18
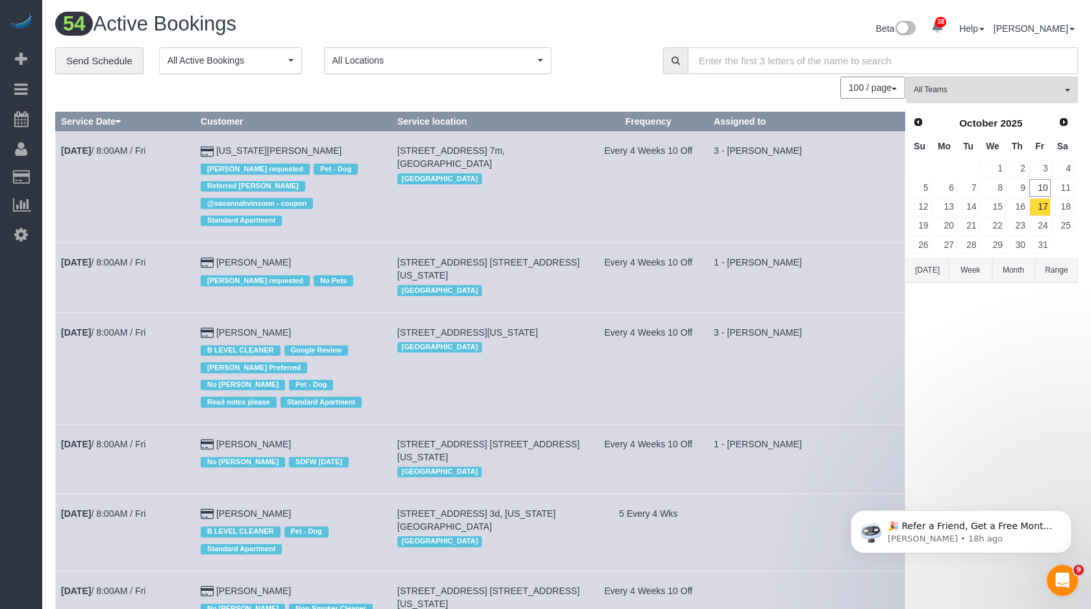
click at [762, 65] on input "text" at bounding box center [883, 60] width 390 height 27
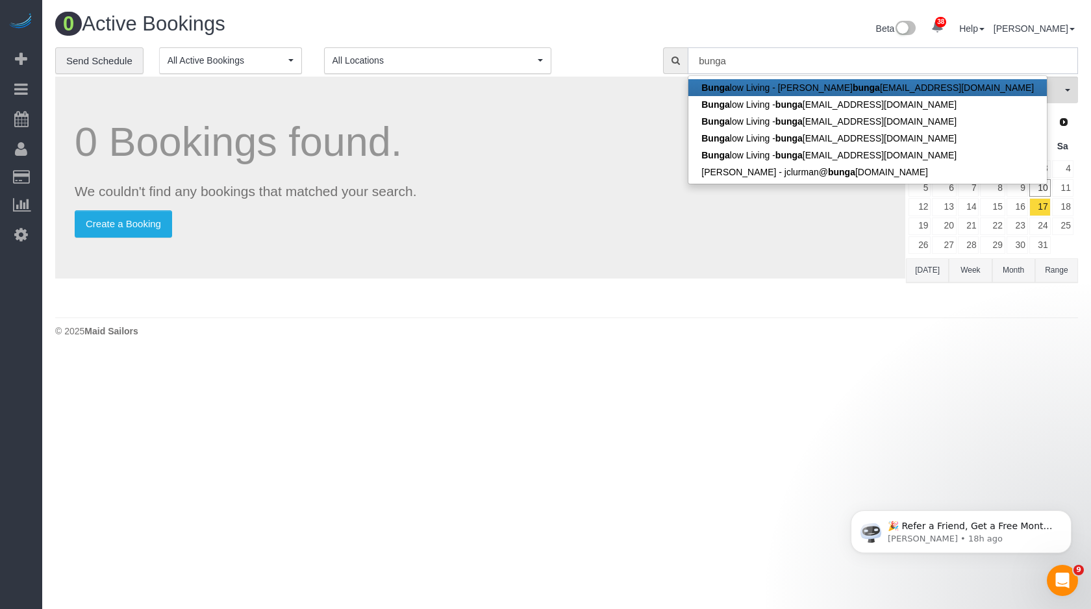
type input "bunga"
click at [431, 60] on span "All Locations" at bounding box center [434, 60] width 202 height 13
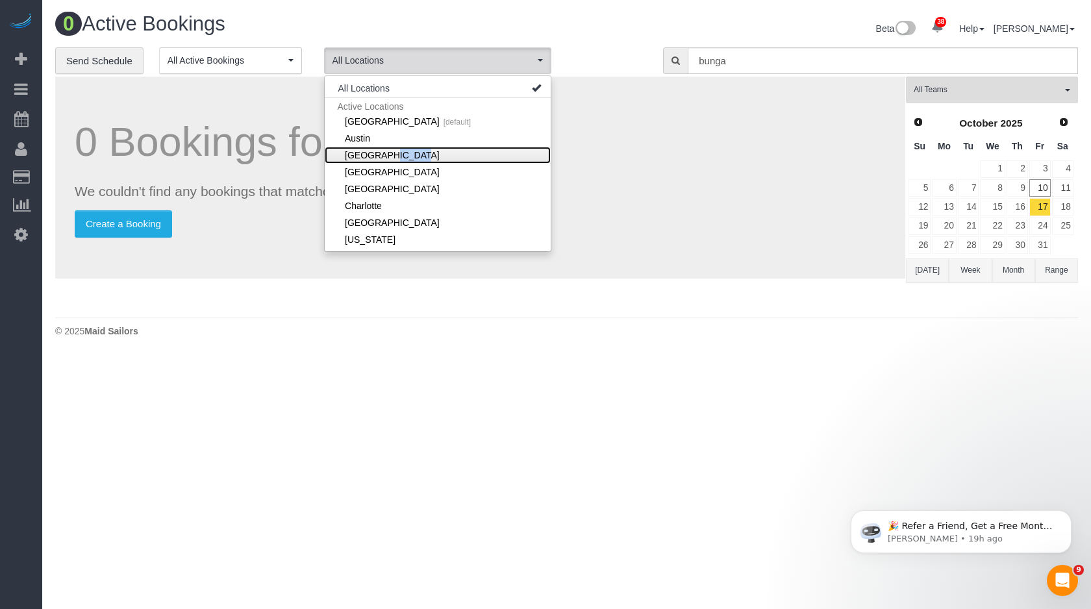
click at [436, 149] on link "[GEOGRAPHIC_DATA]" at bounding box center [438, 155] width 226 height 17
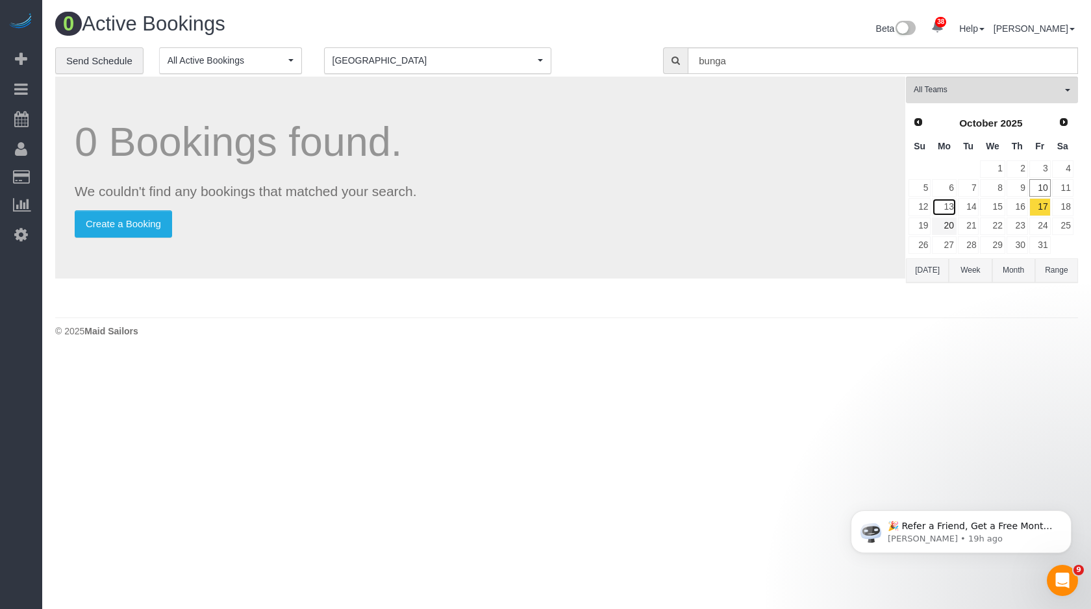
click at [948, 207] on link "13" at bounding box center [944, 207] width 24 height 18
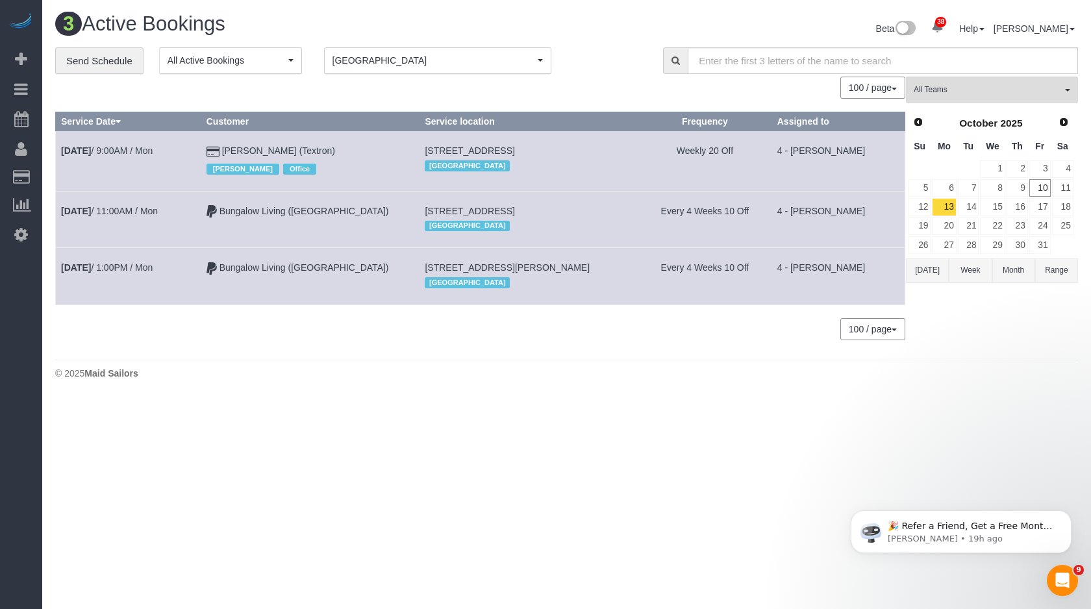
click at [539, 158] on div "[GEOGRAPHIC_DATA]" at bounding box center [529, 165] width 208 height 17
click at [425, 209] on span "[STREET_ADDRESS]" at bounding box center [470, 211] width 90 height 10
copy td "[STREET_ADDRESS]"
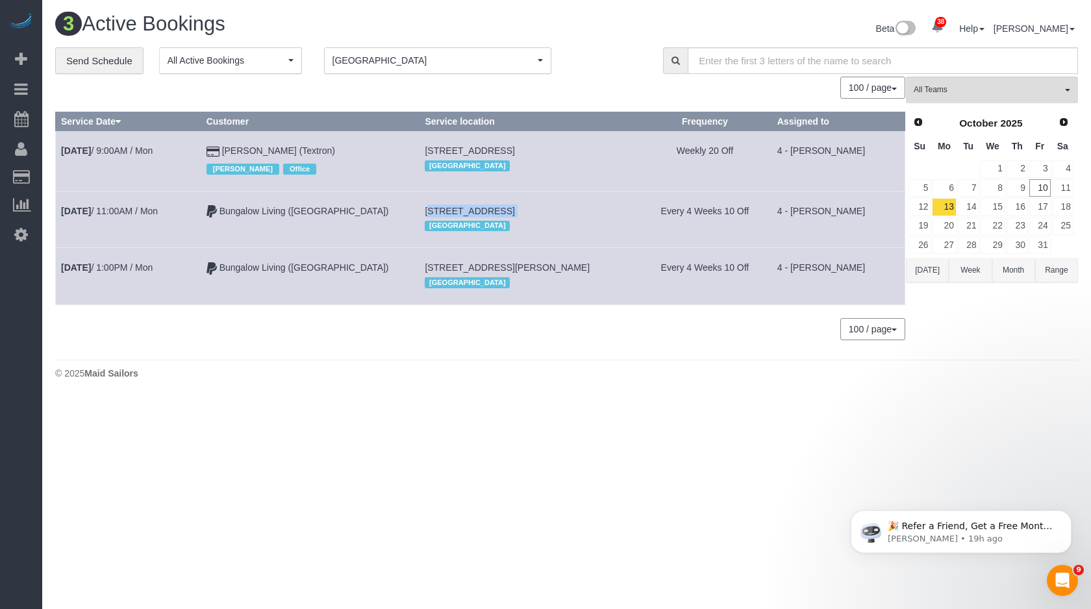
click at [442, 262] on span "[STREET_ADDRESS][PERSON_NAME]" at bounding box center [507, 267] width 165 height 10
copy td "[STREET_ADDRESS][PERSON_NAME]"
click at [435, 224] on div "[GEOGRAPHIC_DATA]" at bounding box center [529, 226] width 208 height 17
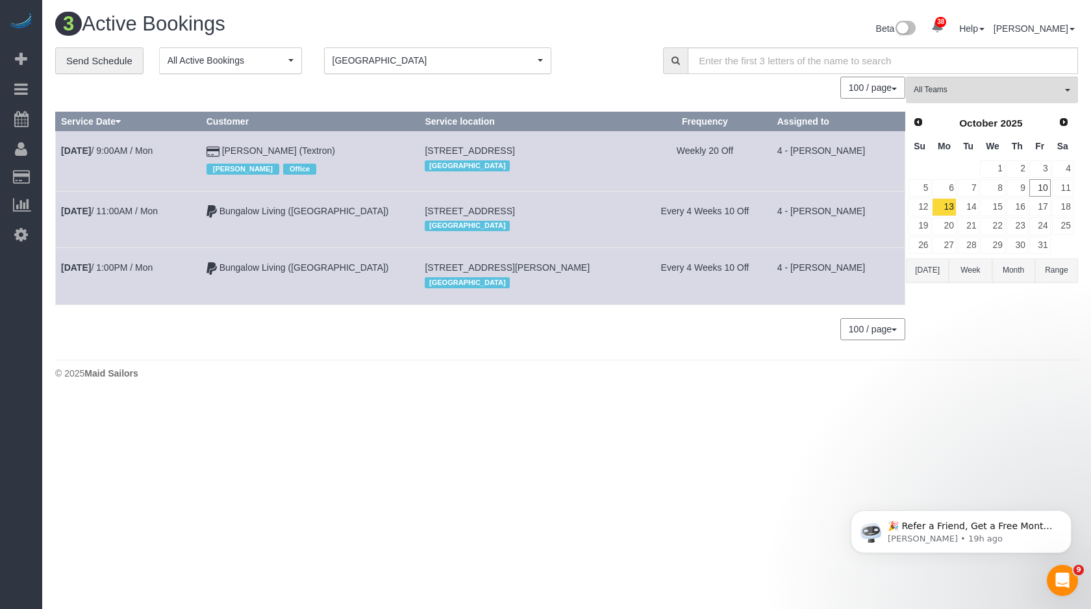
click at [548, 53] on button "Boston [GEOGRAPHIC_DATA]" at bounding box center [437, 60] width 227 height 27
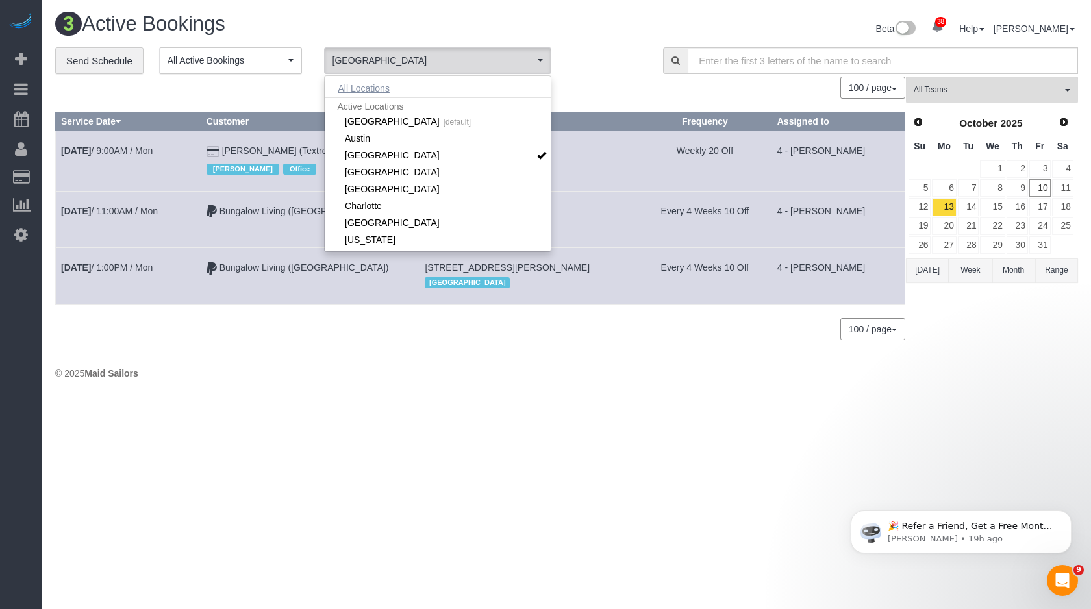
click at [390, 87] on button "All Locations" at bounding box center [364, 88] width 79 height 18
click at [815, 170] on td "4 - [PERSON_NAME]" at bounding box center [838, 161] width 133 height 60
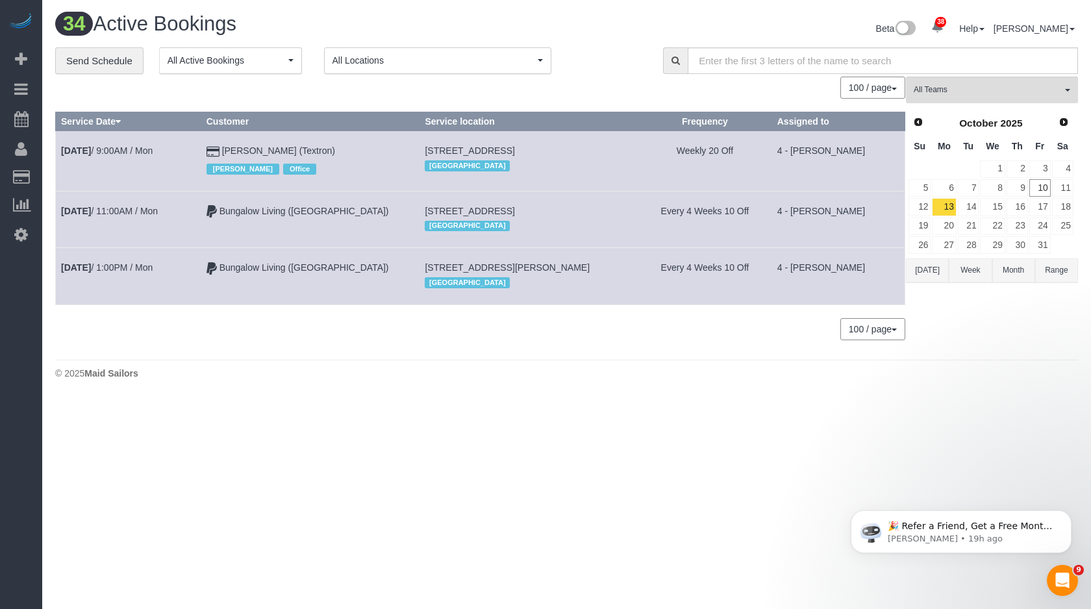
click at [1049, 272] on button "Range" at bounding box center [1057, 271] width 43 height 24
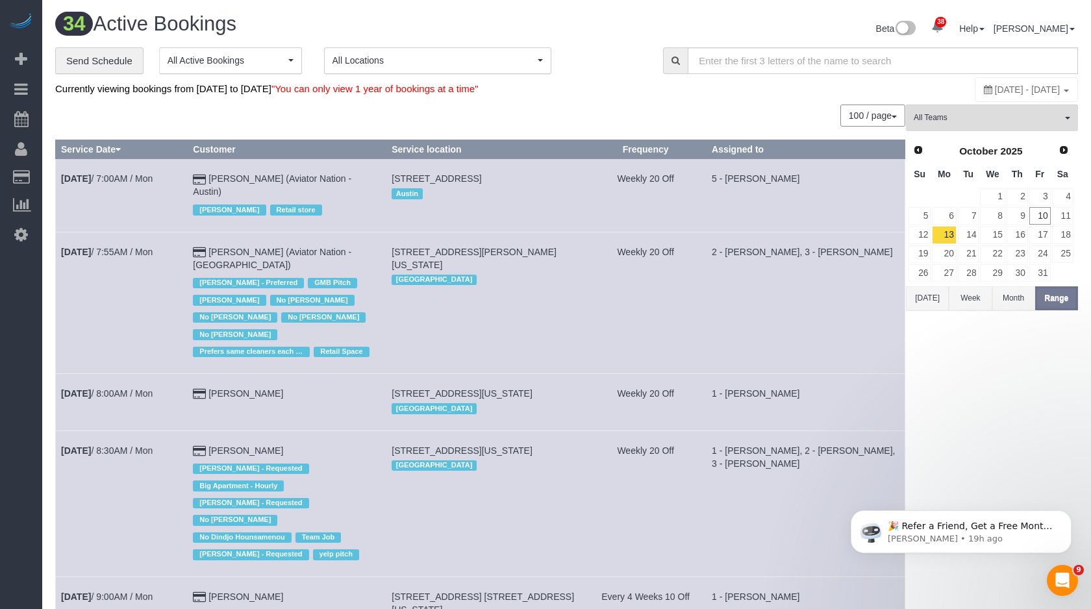
click at [995, 94] on span "[DATE] - [DATE]" at bounding box center [1028, 89] width 66 height 10
type input "**********"
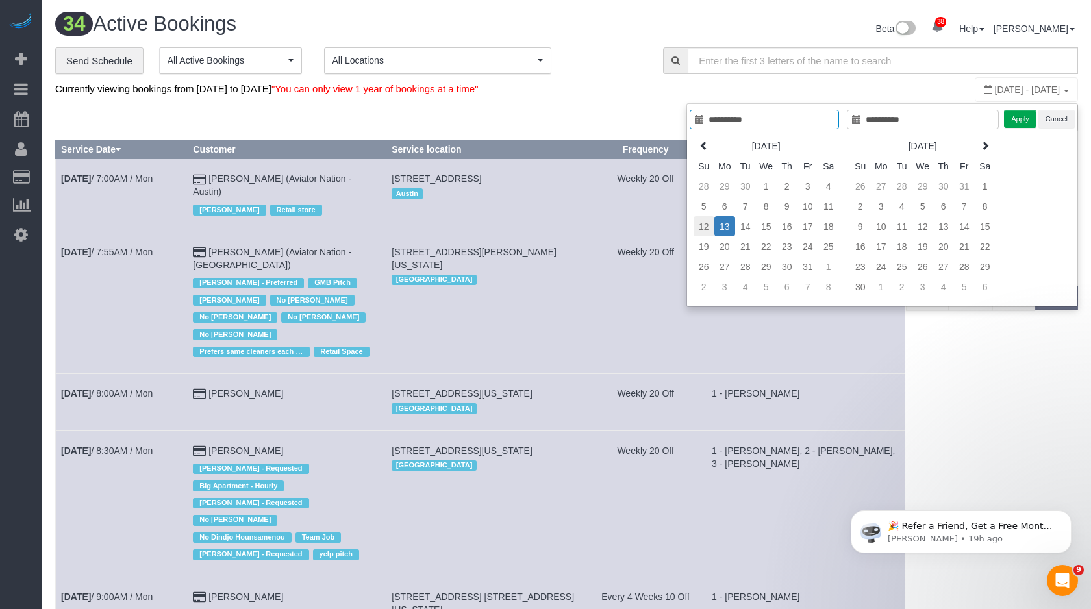
type input "**********"
click at [707, 226] on td "12" at bounding box center [704, 226] width 21 height 20
type input "**********"
click at [823, 228] on td "18" at bounding box center [829, 226] width 21 height 20
type input "**********"
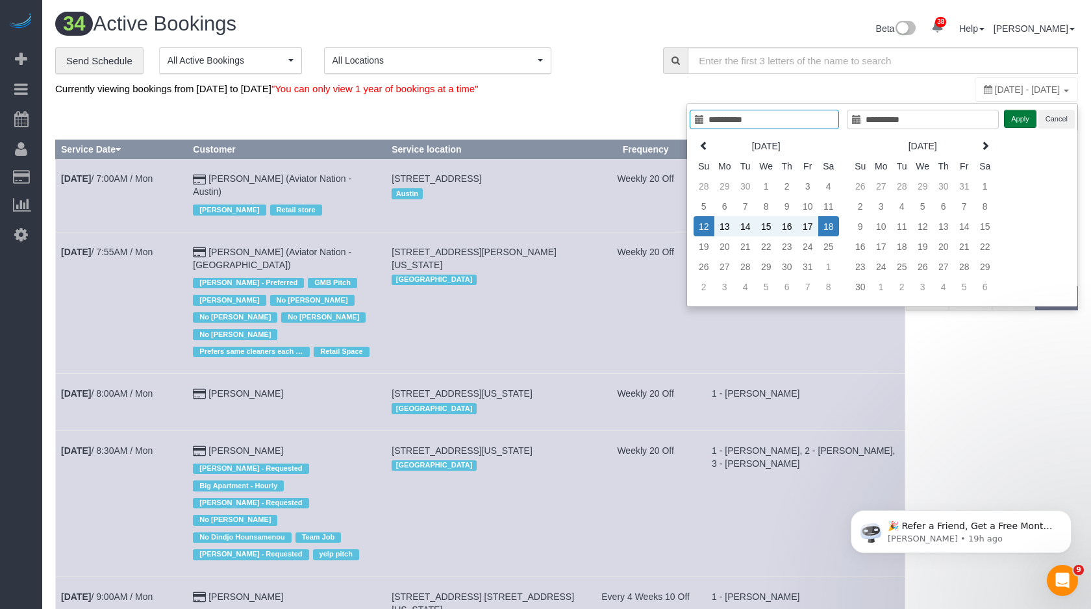
click at [1023, 121] on button "Apply" at bounding box center [1020, 119] width 32 height 19
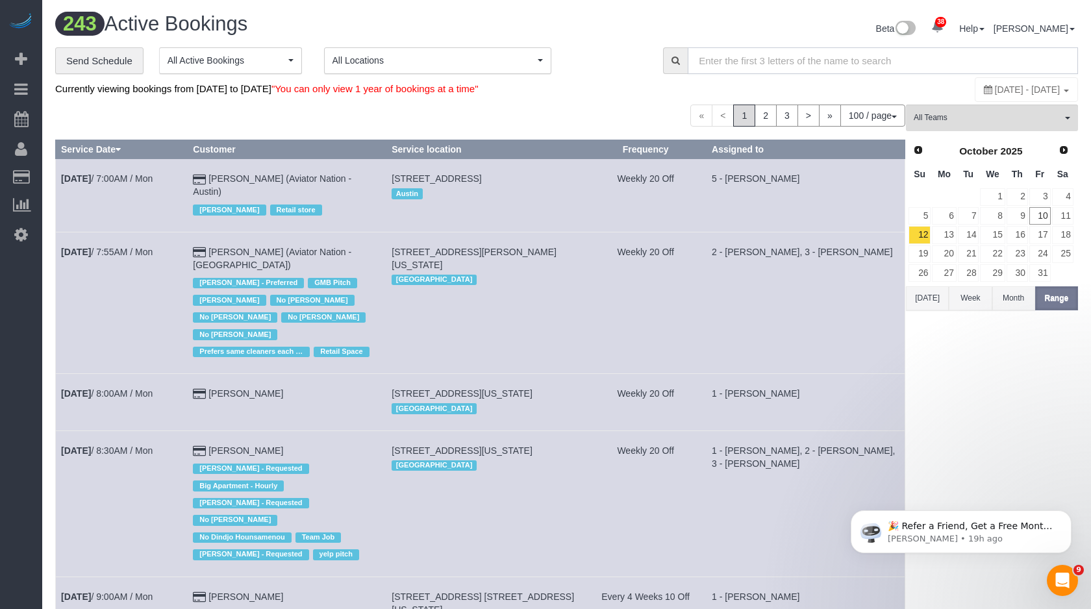
click at [820, 64] on input "text" at bounding box center [883, 60] width 390 height 27
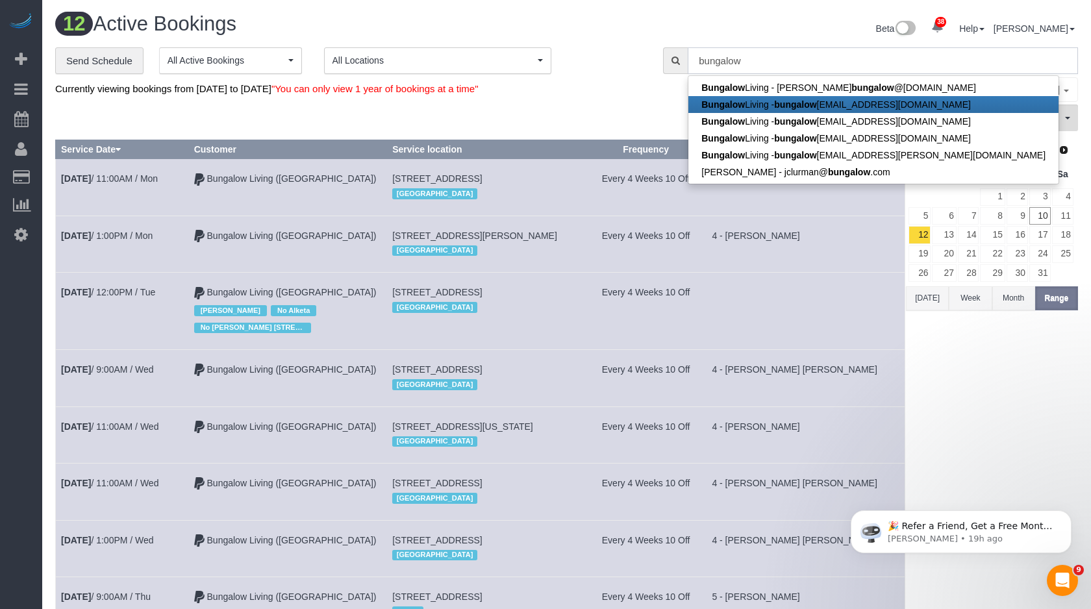
type input "bungalow"
click at [510, 235] on span "[STREET_ADDRESS][PERSON_NAME]" at bounding box center [474, 236] width 165 height 10
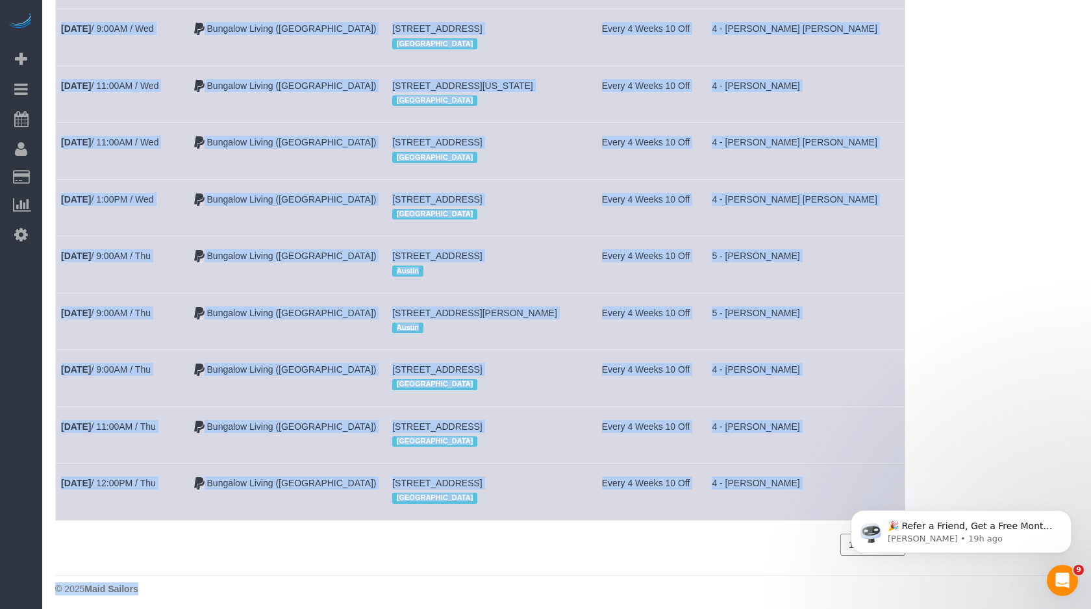
scroll to position [359, 0]
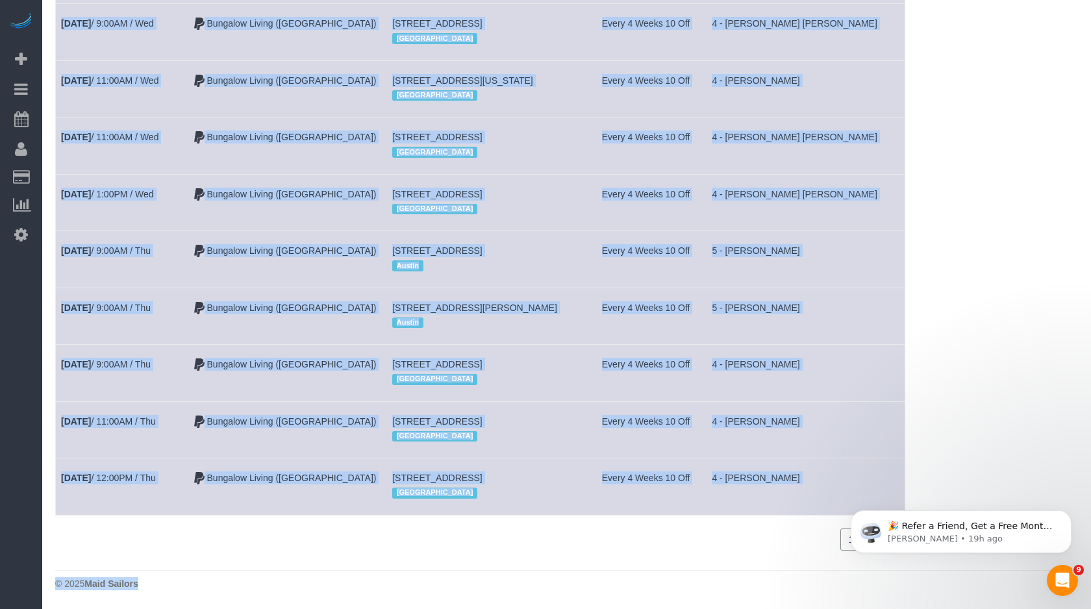
drag, startPoint x: 63, startPoint y: 166, endPoint x: 819, endPoint y: 479, distance: 817.9
click at [819, 479] on tbody "[DATE] 11:00AM / Mon Bungalow Living ([GEOGRAPHIC_DATA]) [STREET_ADDRESS] [GEOG…" at bounding box center [481, 164] width 850 height 702
copy tbody "[DATE] 11:00AM / Mon Bungalow Living ([GEOGRAPHIC_DATA]) [STREET_ADDRESS] [GEOG…"
click at [28, 220] on link "Settings" at bounding box center [21, 235] width 42 height 30
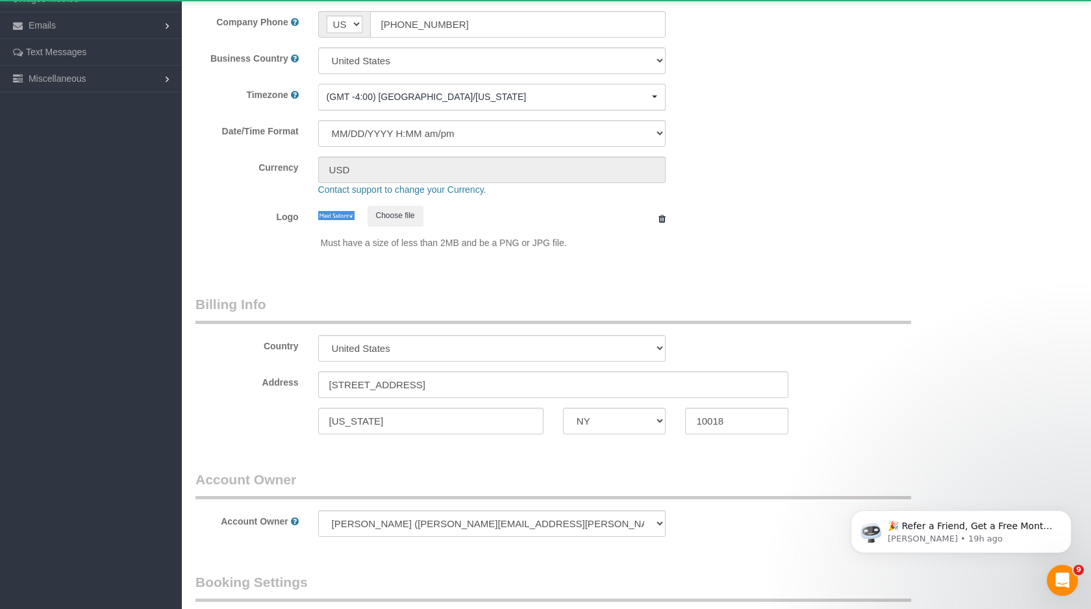
select select "425"
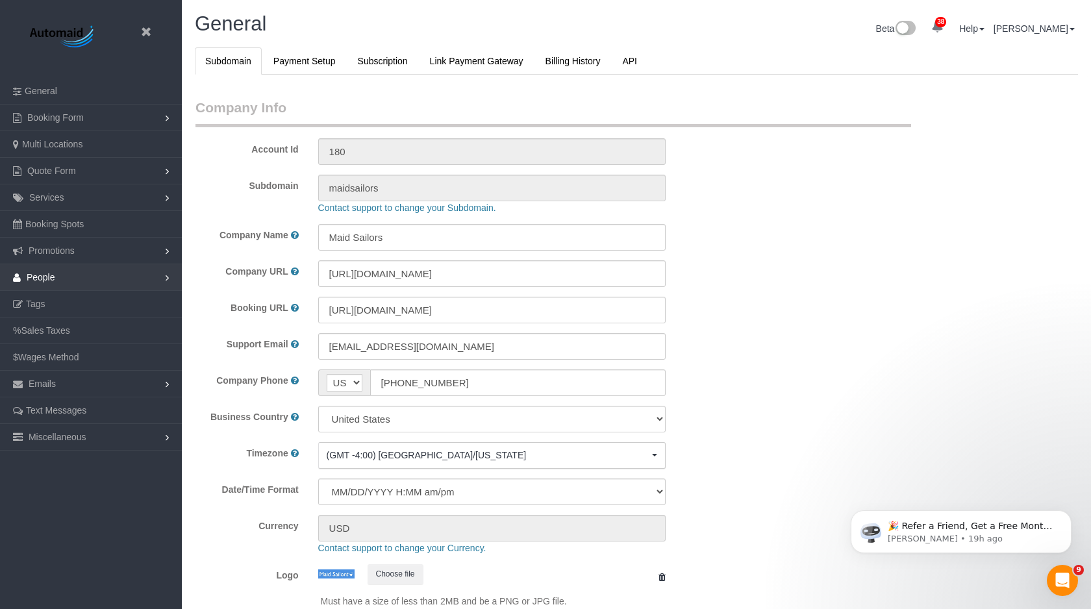
scroll to position [2768, 1091]
click at [60, 279] on link "People" at bounding box center [91, 277] width 182 height 26
click at [53, 299] on link "Teams" at bounding box center [91, 304] width 182 height 26
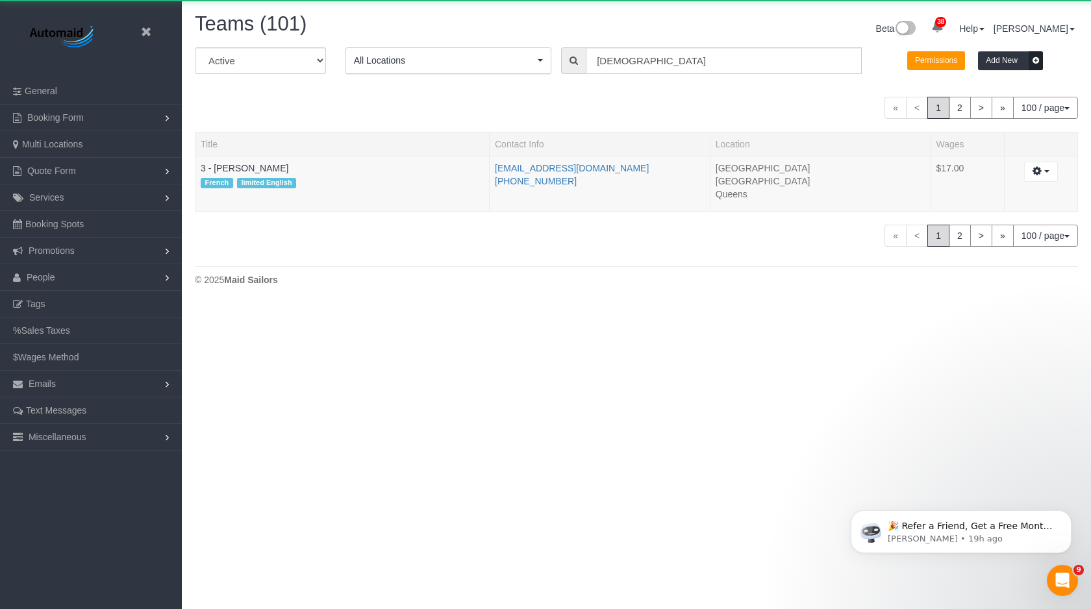
scroll to position [305, 1091]
click at [624, 58] on input "[DEMOGRAPHIC_DATA]" at bounding box center [724, 60] width 276 height 27
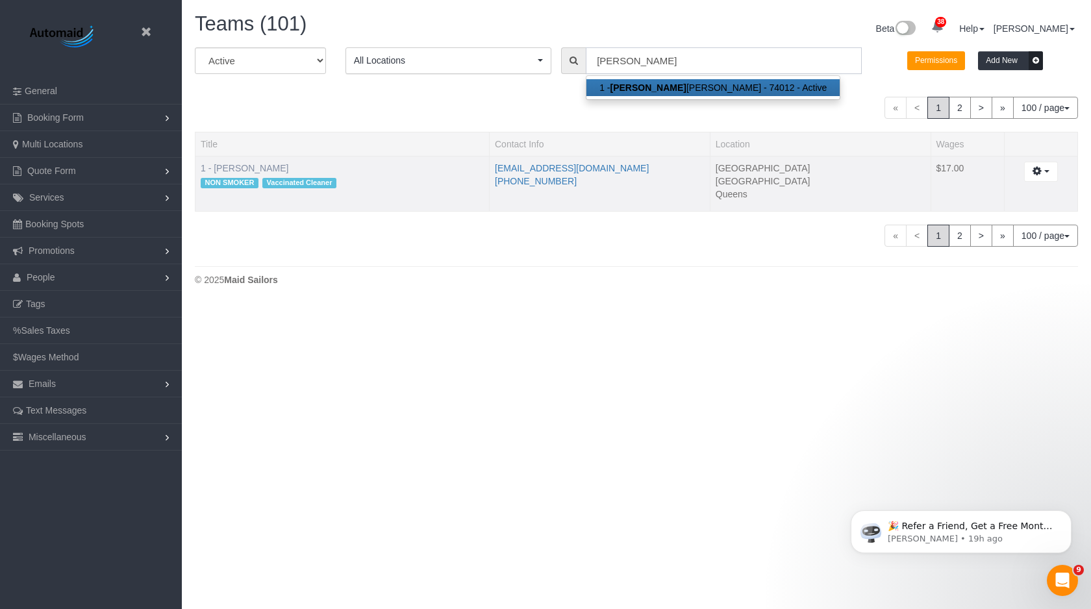
type input "[PERSON_NAME]"
click at [252, 163] on link "1 - [PERSON_NAME]" at bounding box center [245, 168] width 88 height 10
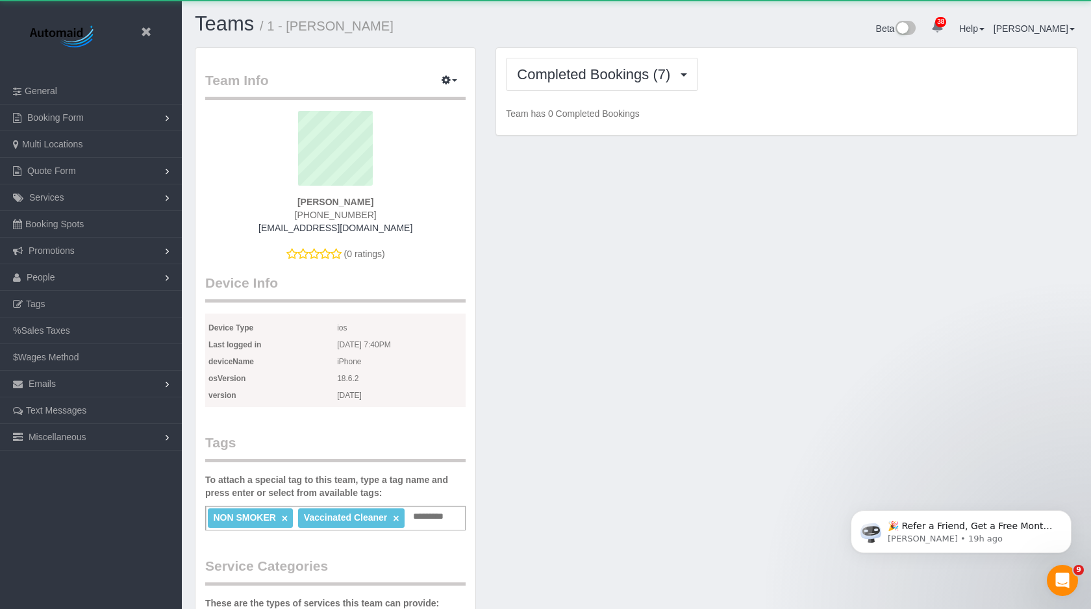
scroll to position [1219, 1091]
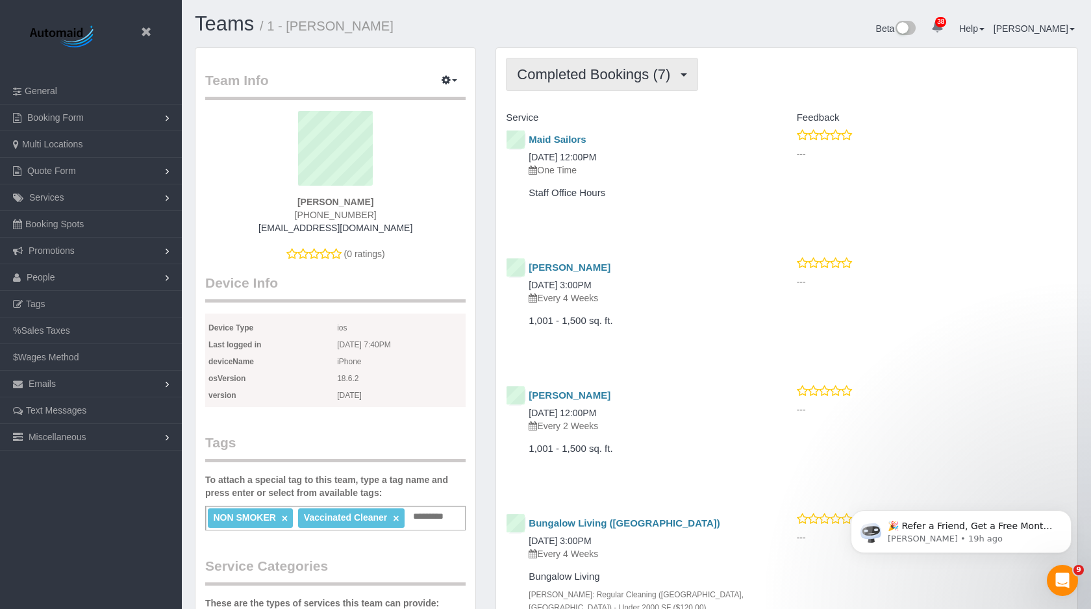
click at [652, 81] on span "Completed Bookings (7)" at bounding box center [597, 74] width 160 height 16
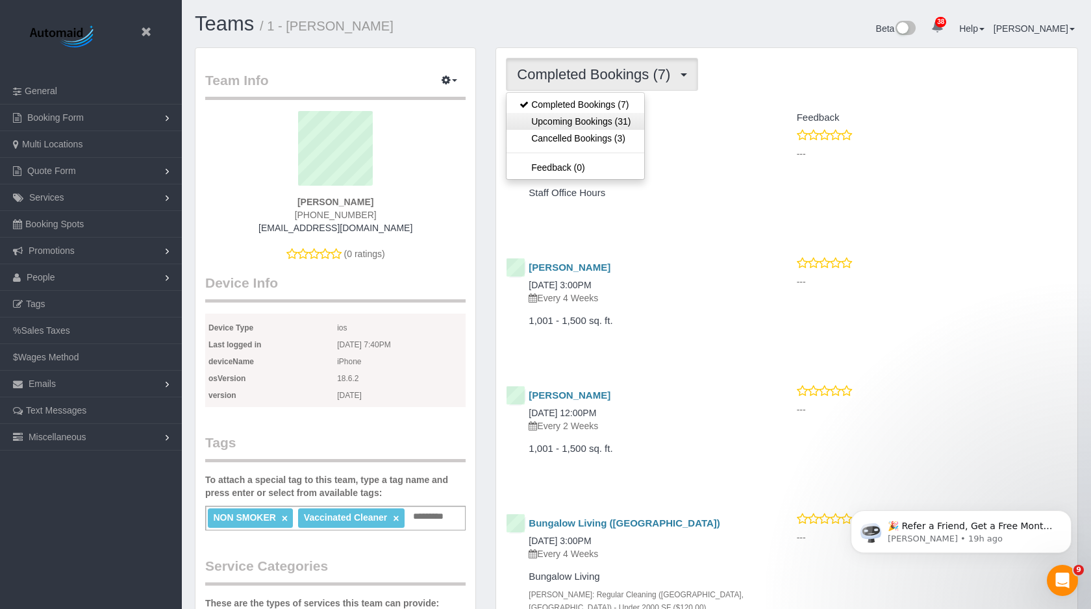
click at [610, 118] on link "Upcoming Bookings (31)" at bounding box center [575, 121] width 137 height 17
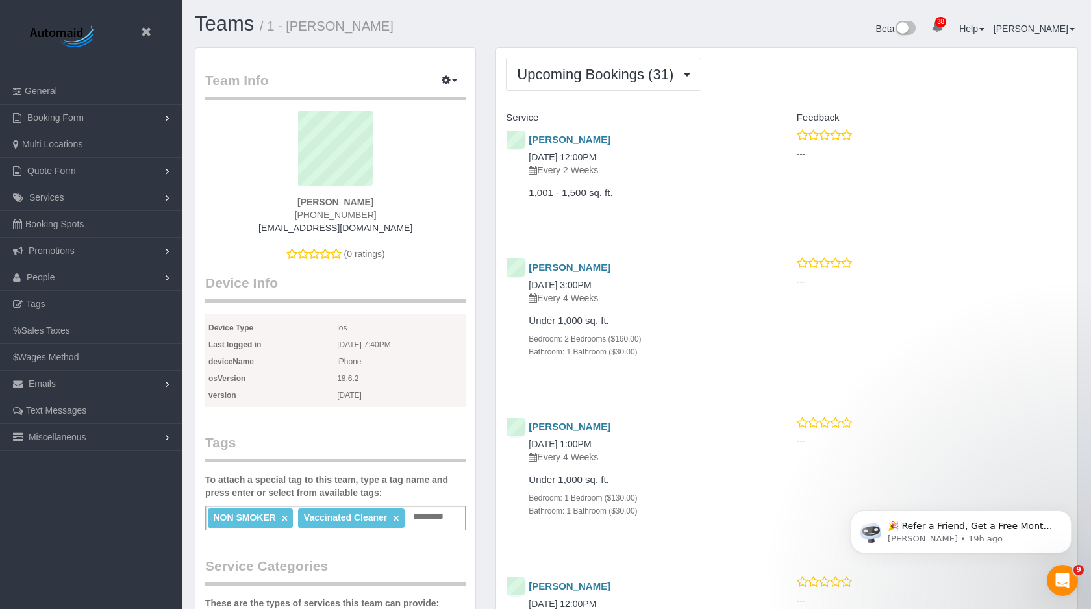
scroll to position [4242, 1091]
